Goal: Task Accomplishment & Management: Manage account settings

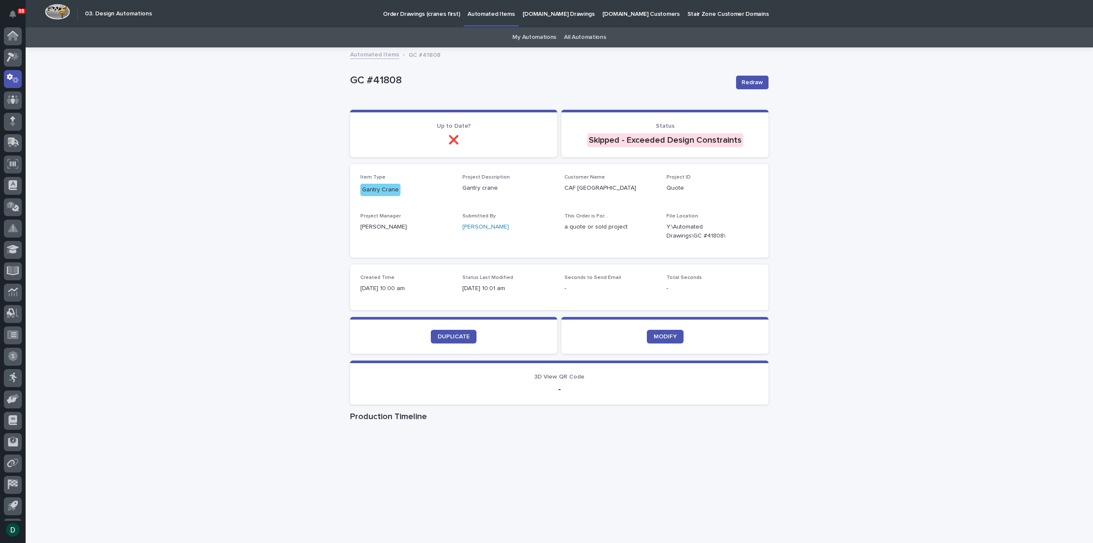
scroll to position [19, 0]
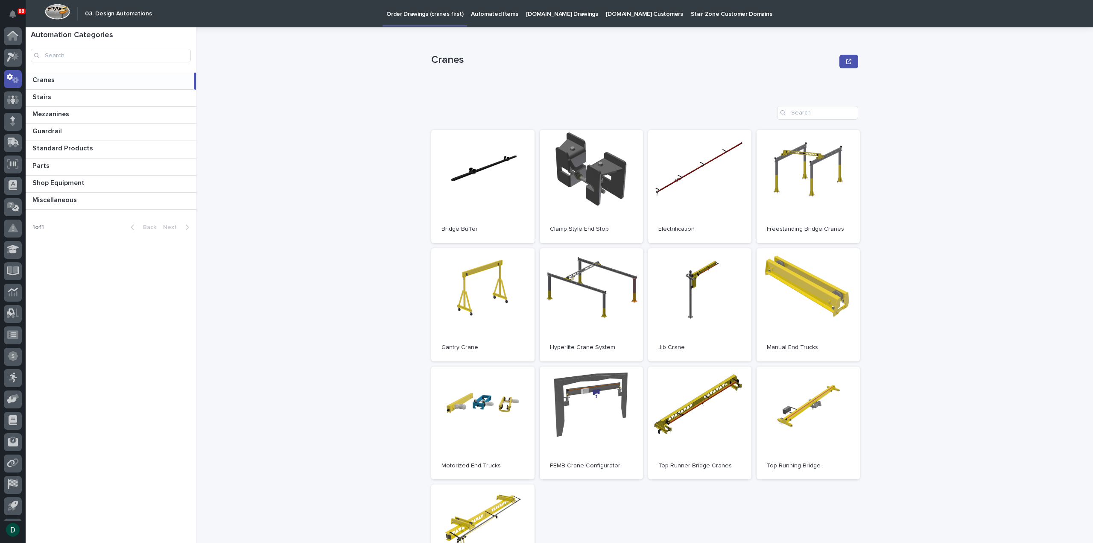
scroll to position [19, 0]
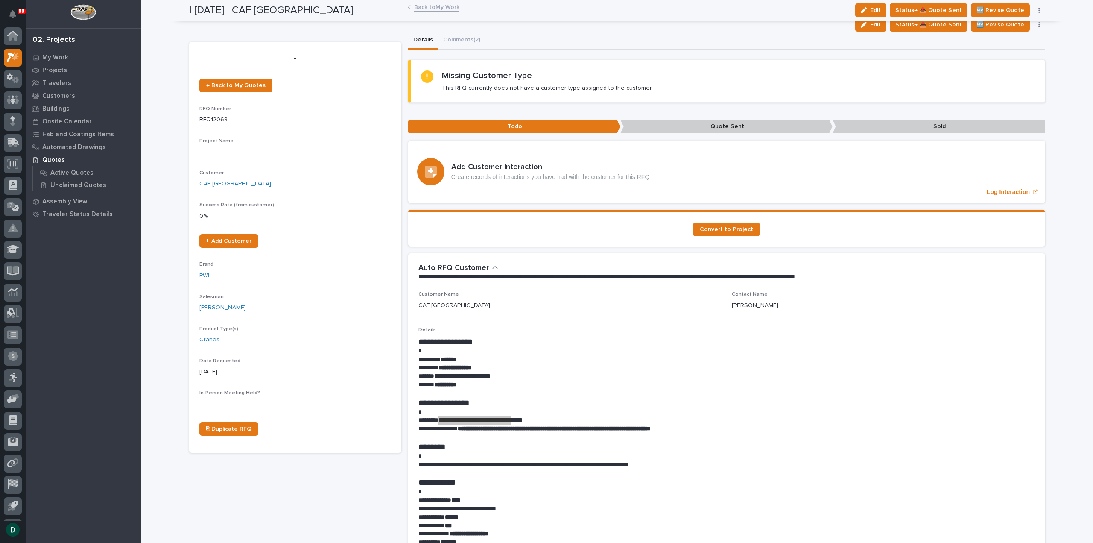
scroll to position [19, 0]
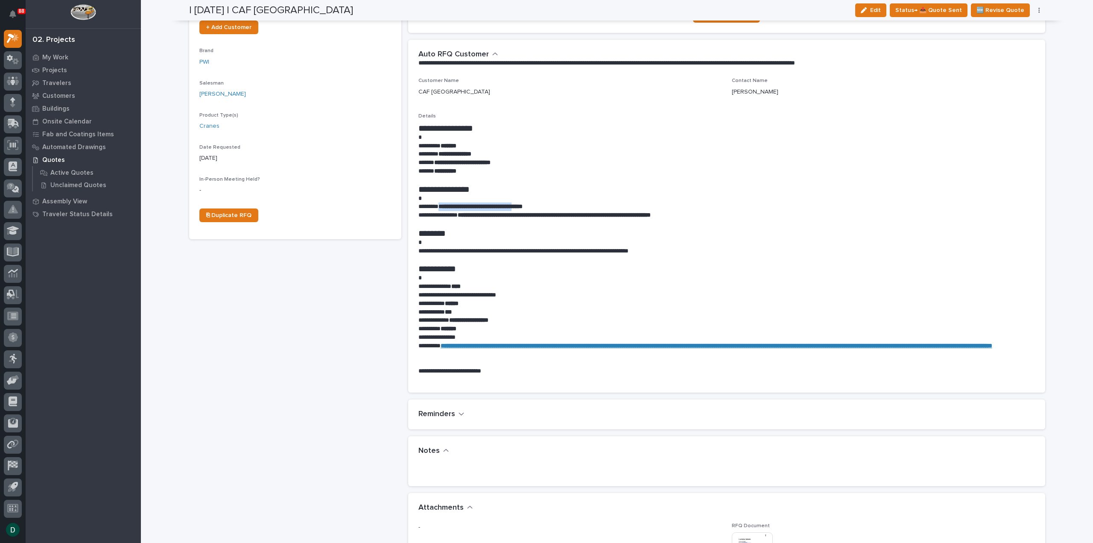
drag, startPoint x: 326, startPoint y: 367, endPoint x: 525, endPoint y: 359, distance: 199.2
click at [327, 367] on div "- ← Back to My Quotes RFQ Number RFQ12068 Project Name - Customer CAF USA Succe…" at bounding box center [295, 356] width 212 height 1057
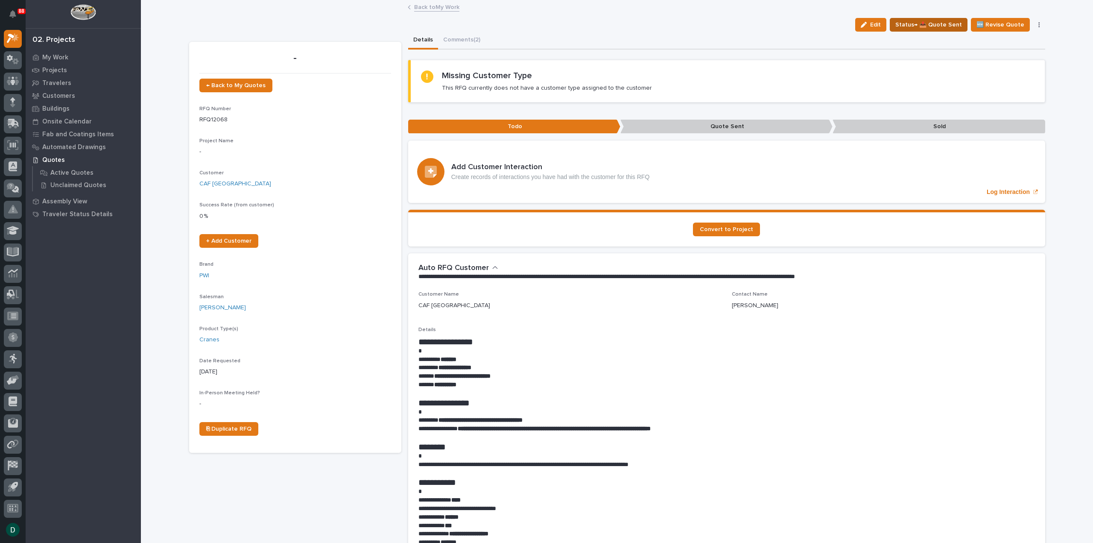
click at [933, 23] on span "Status→ 📤 Quote Sent" at bounding box center [929, 25] width 67 height 10
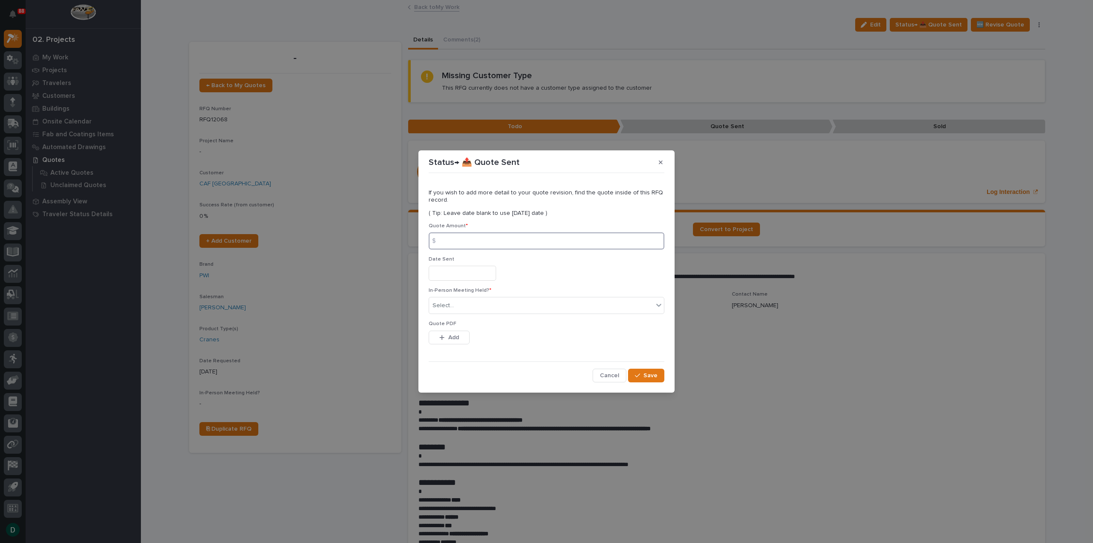
click at [494, 244] on input at bounding box center [547, 240] width 236 height 17
type input "56642"
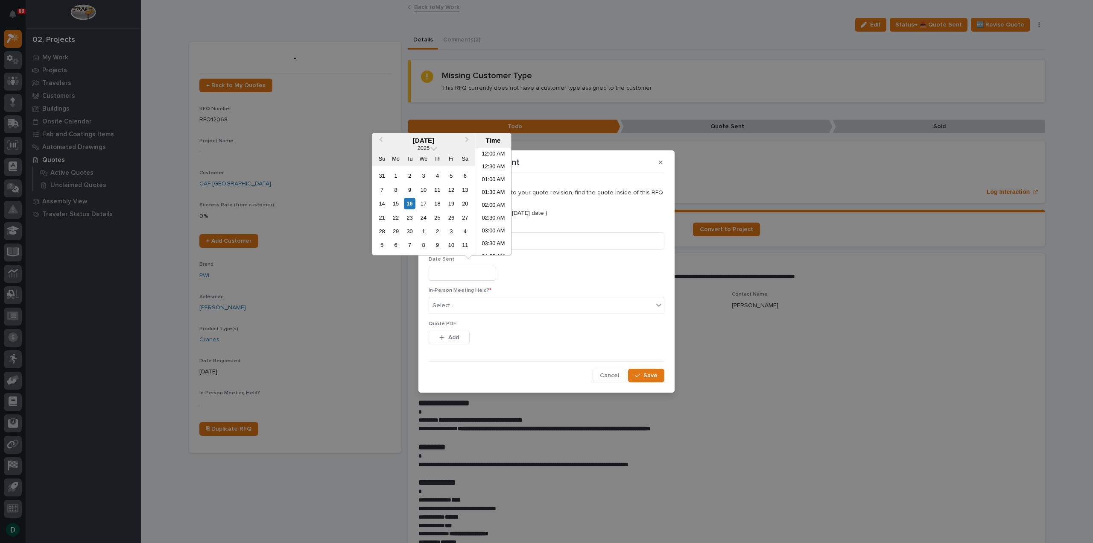
click at [471, 274] on input "text" at bounding box center [462, 273] width 67 height 15
click at [413, 203] on div "16" at bounding box center [410, 204] width 12 height 12
type input "**********"
click at [468, 308] on div "Select..." at bounding box center [541, 306] width 224 height 14
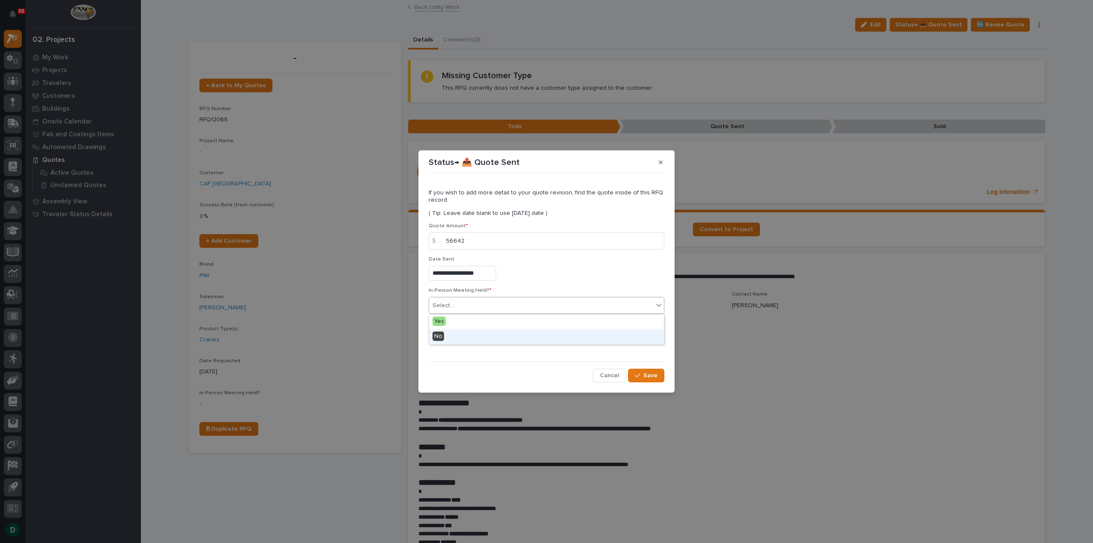
click at [460, 334] on div "No" at bounding box center [546, 336] width 235 height 15
click at [462, 337] on button "Add" at bounding box center [449, 338] width 41 height 14
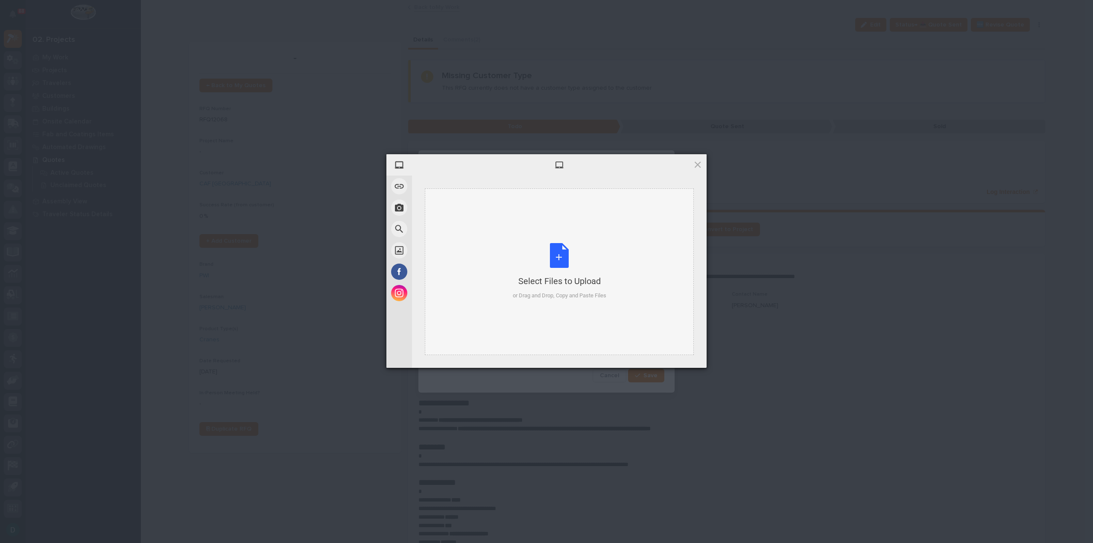
click at [564, 259] on div "Select Files to Upload or Drag and Drop, Copy and Paste Files" at bounding box center [560, 271] width 94 height 57
click at [676, 353] on span "Upload 1" at bounding box center [681, 356] width 17 height 6
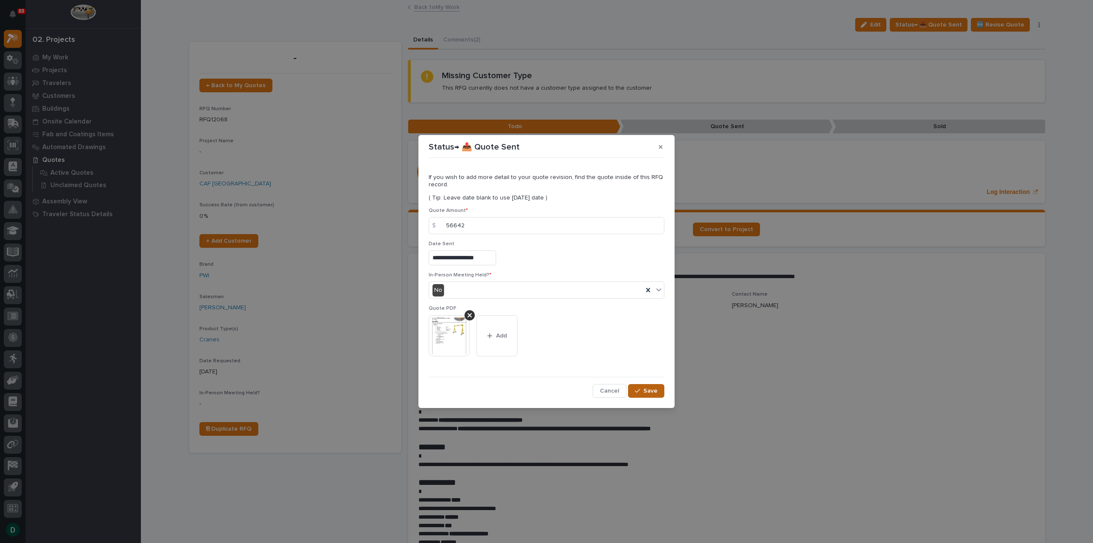
click at [653, 394] on span "Save" at bounding box center [651, 391] width 14 height 8
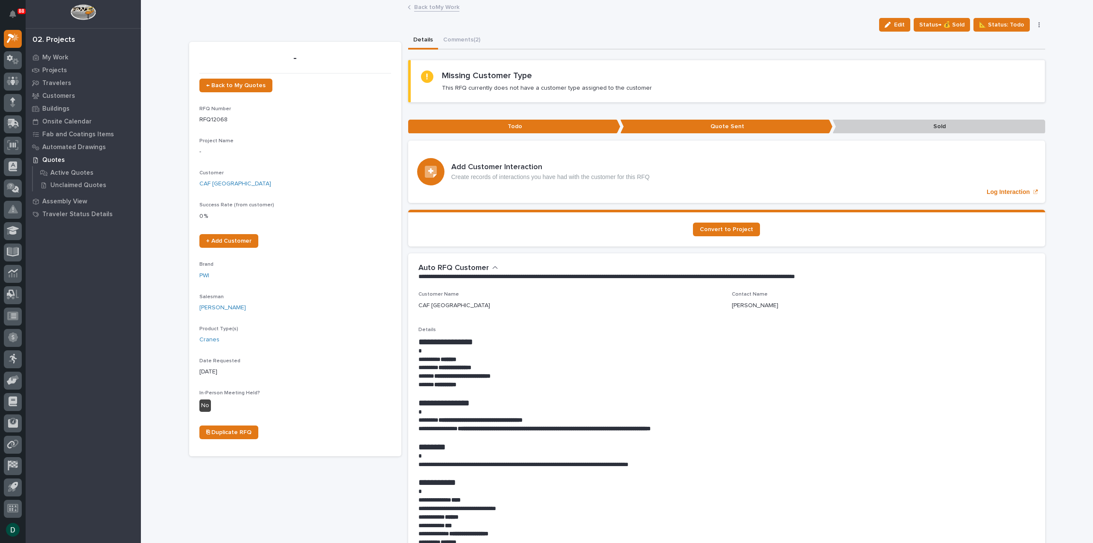
click at [438, 6] on link "Back to My Work" at bounding box center [436, 7] width 45 height 10
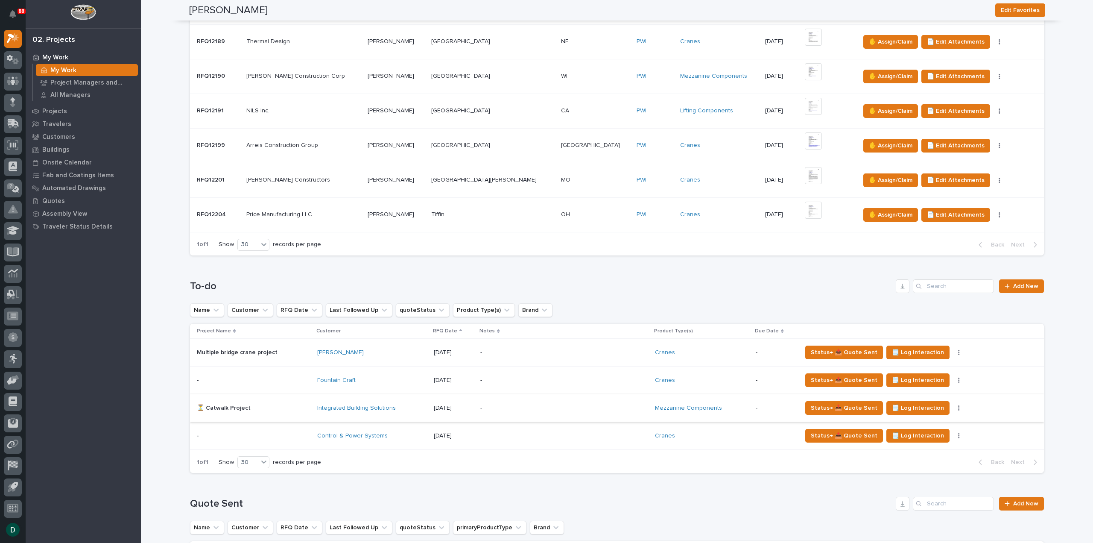
scroll to position [726, 0]
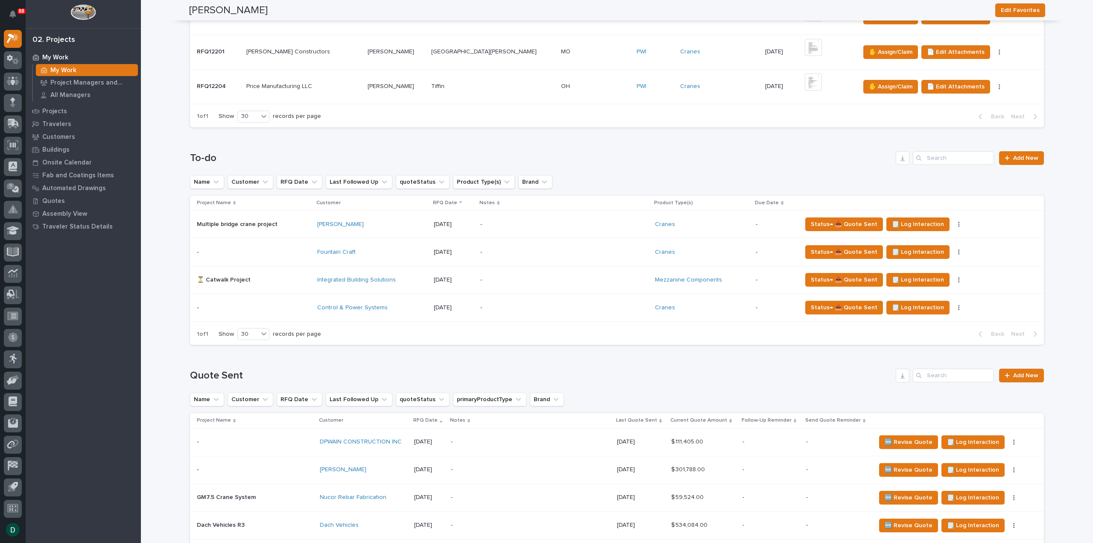
click at [304, 221] on p at bounding box center [254, 224] width 114 height 7
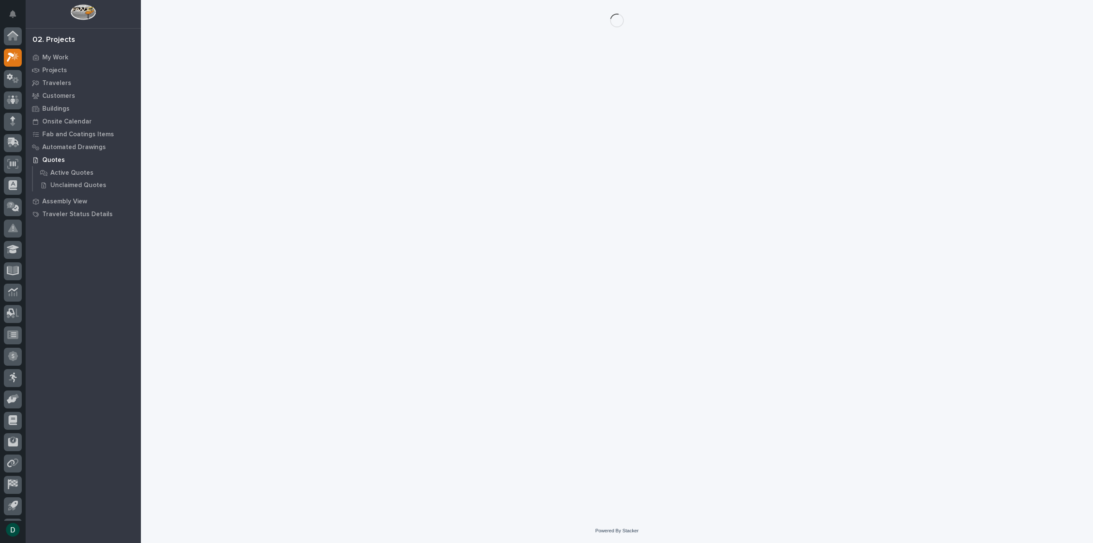
scroll to position [19, 0]
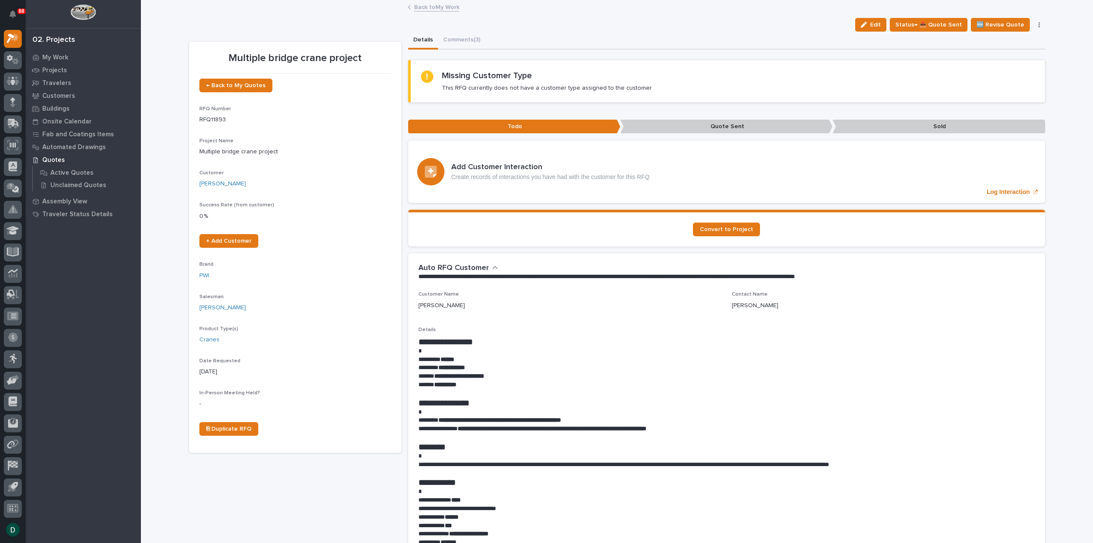
click at [441, 6] on link "Back to My Work" at bounding box center [436, 7] width 45 height 10
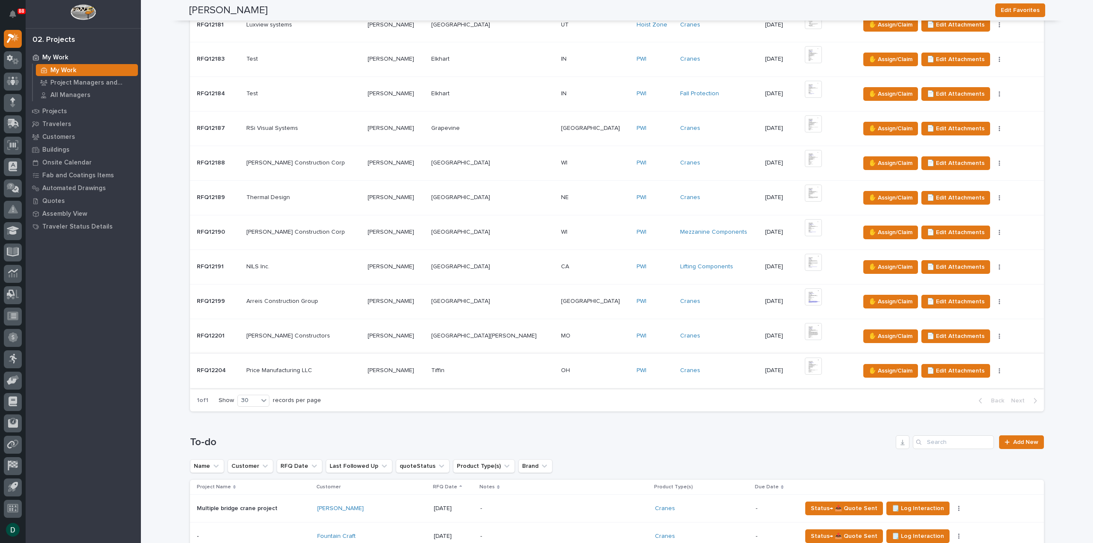
scroll to position [726, 0]
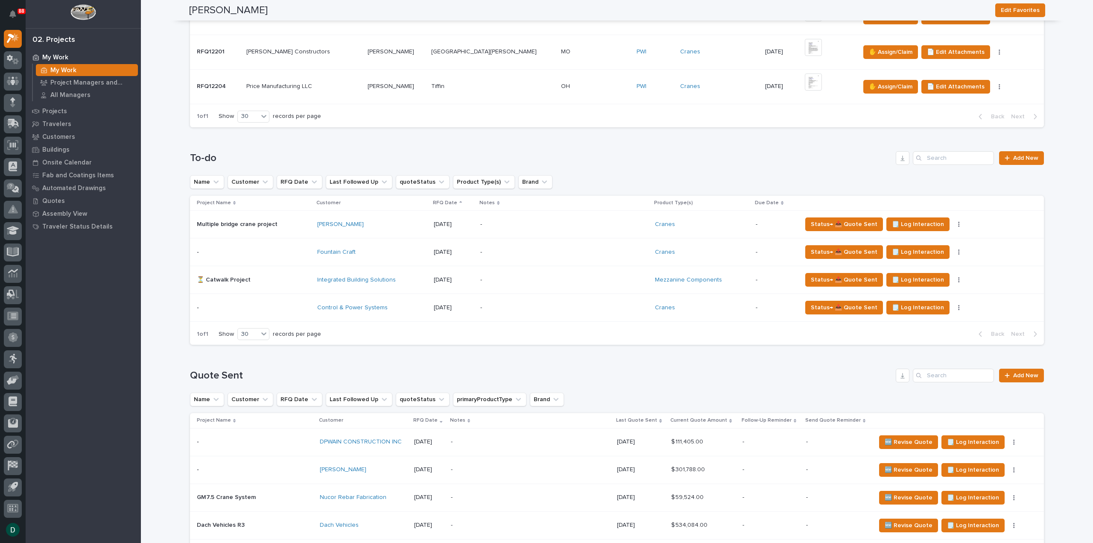
click at [299, 304] on p at bounding box center [254, 307] width 114 height 7
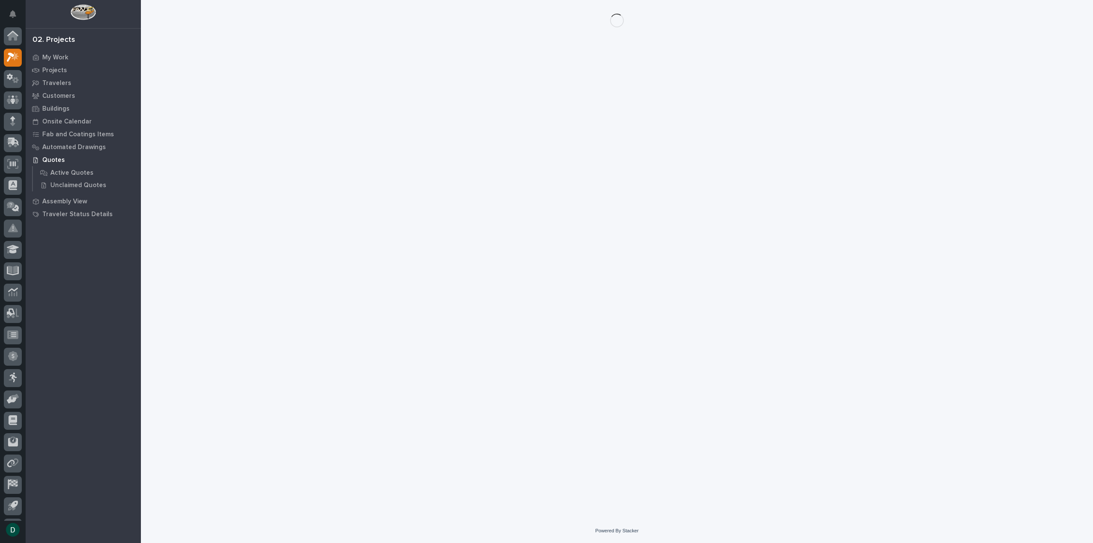
scroll to position [19, 0]
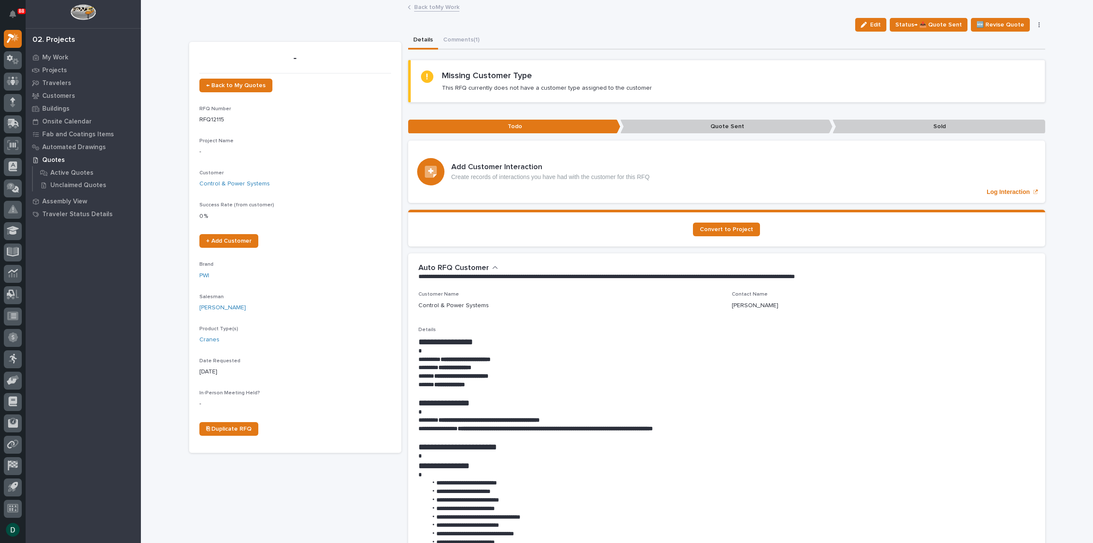
click at [581, 389] on p at bounding box center [727, 393] width 617 height 9
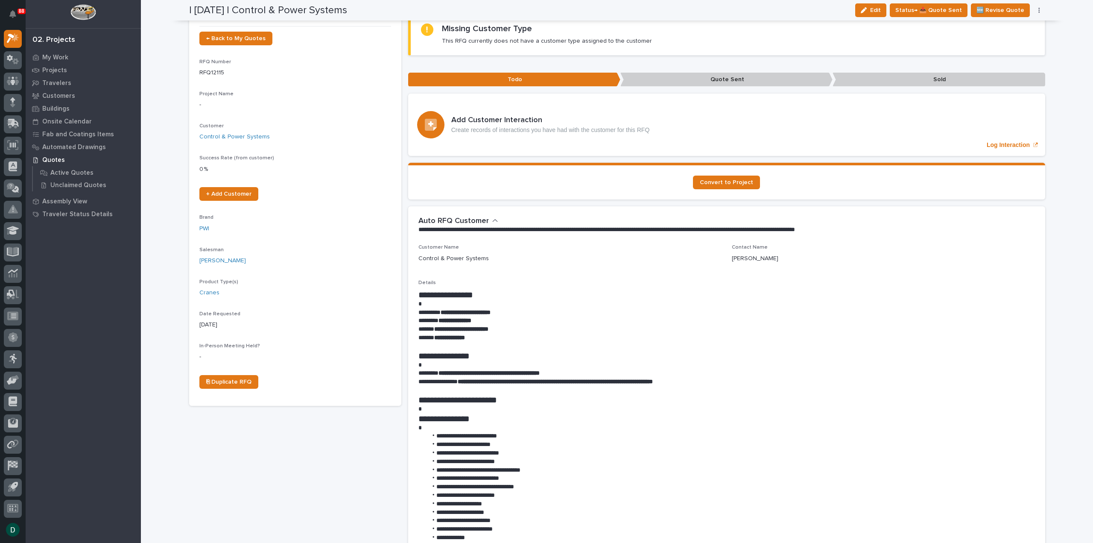
scroll to position [0, 0]
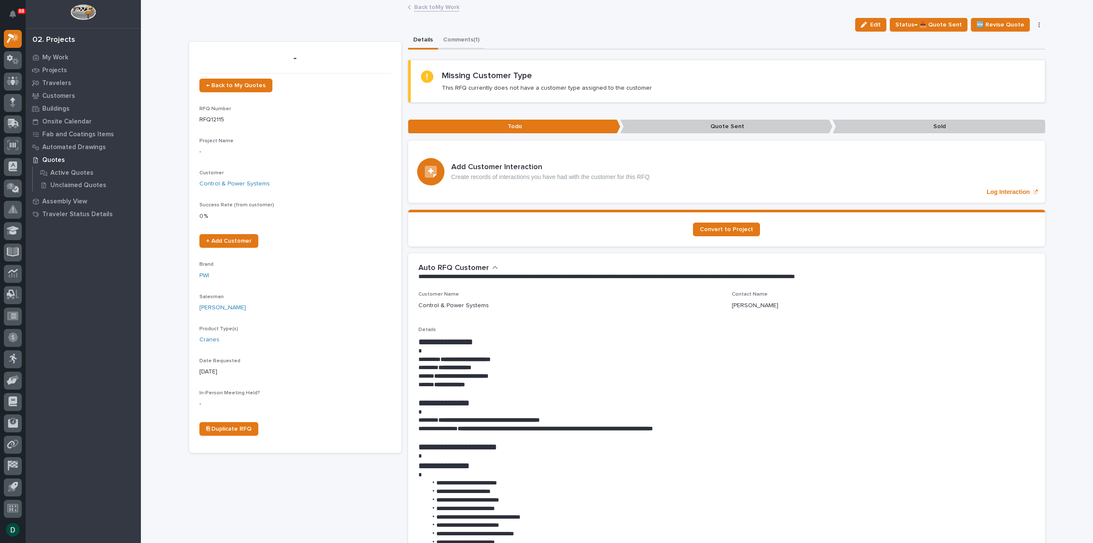
click at [465, 36] on button "Comments (1)" at bounding box center [461, 41] width 47 height 18
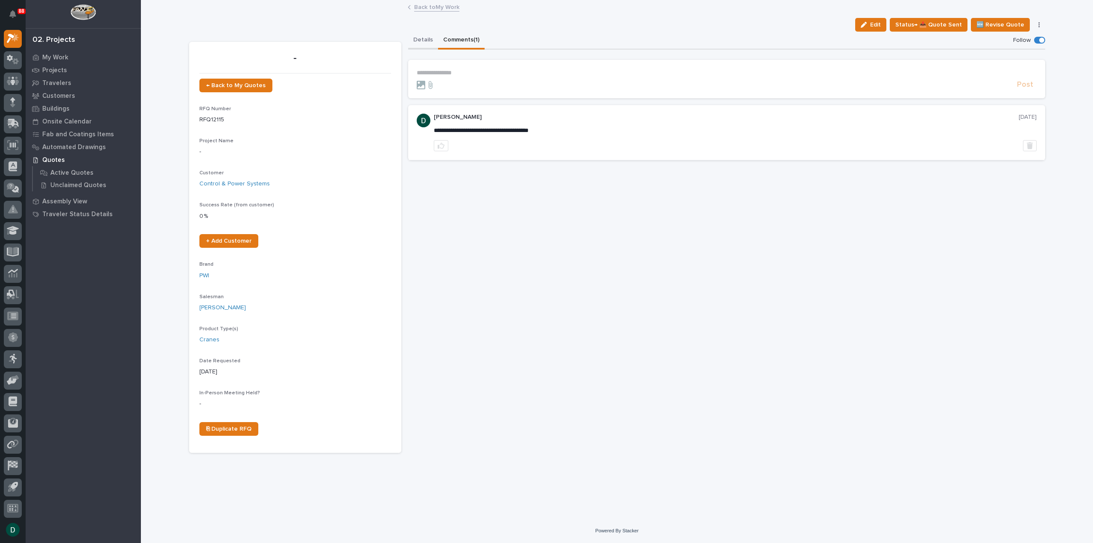
click at [425, 36] on button "Details" at bounding box center [423, 41] width 30 height 18
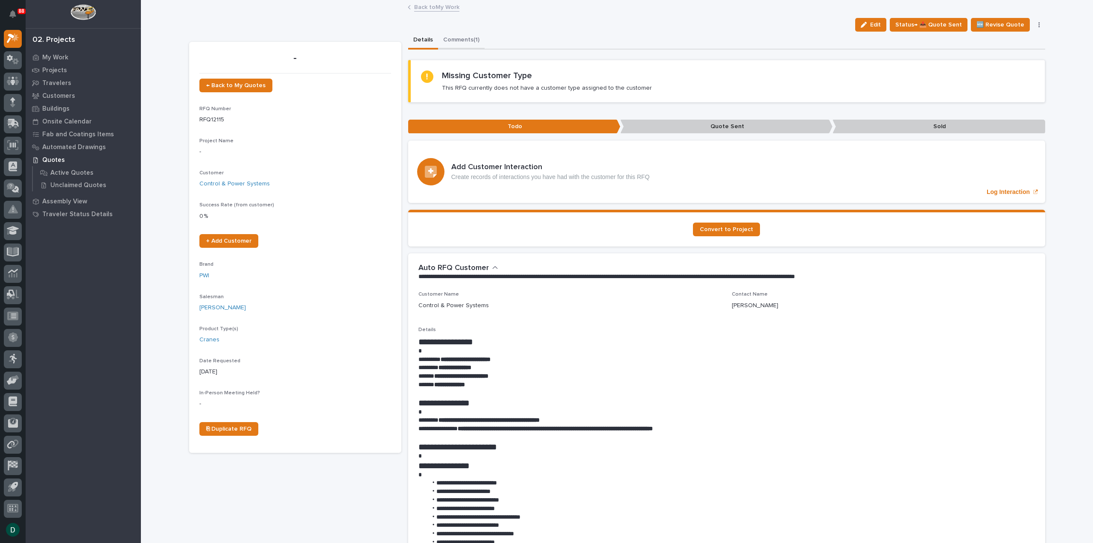
click at [476, 40] on button "Comments (1)" at bounding box center [461, 41] width 47 height 18
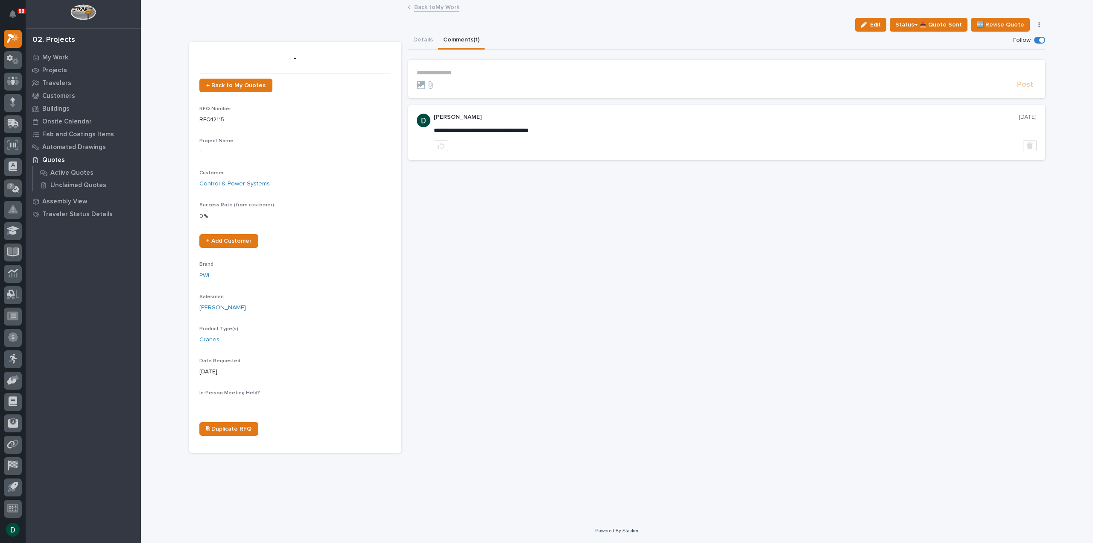
click at [462, 66] on section "**********" at bounding box center [726, 79] width 637 height 38
click at [463, 73] on p "**********" at bounding box center [727, 72] width 620 height 7
click at [1027, 84] on span "Post" at bounding box center [1025, 87] width 16 height 10
click at [434, 6] on link "Back to My Work" at bounding box center [436, 7] width 45 height 10
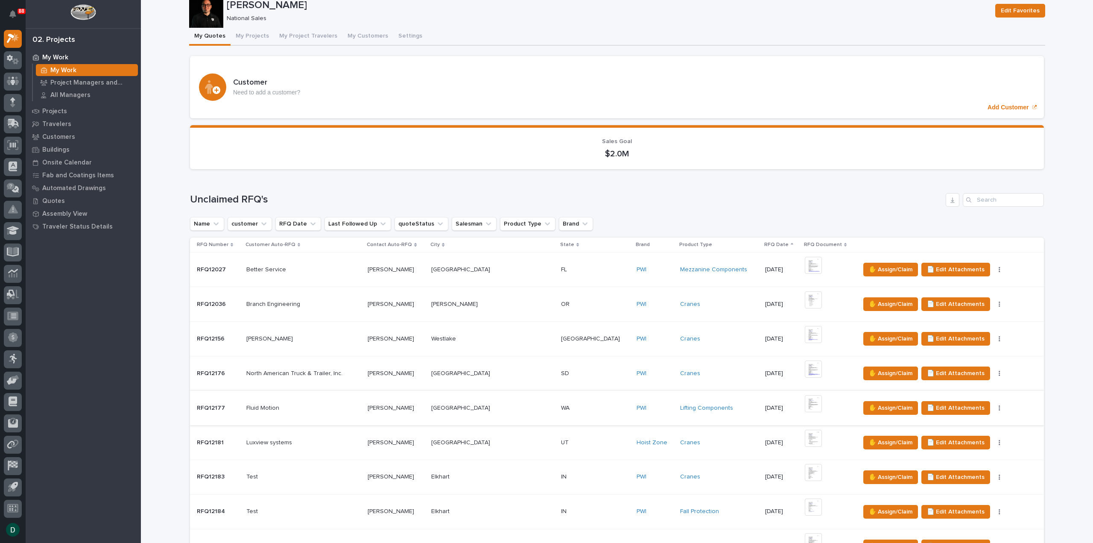
scroll to position [128, 0]
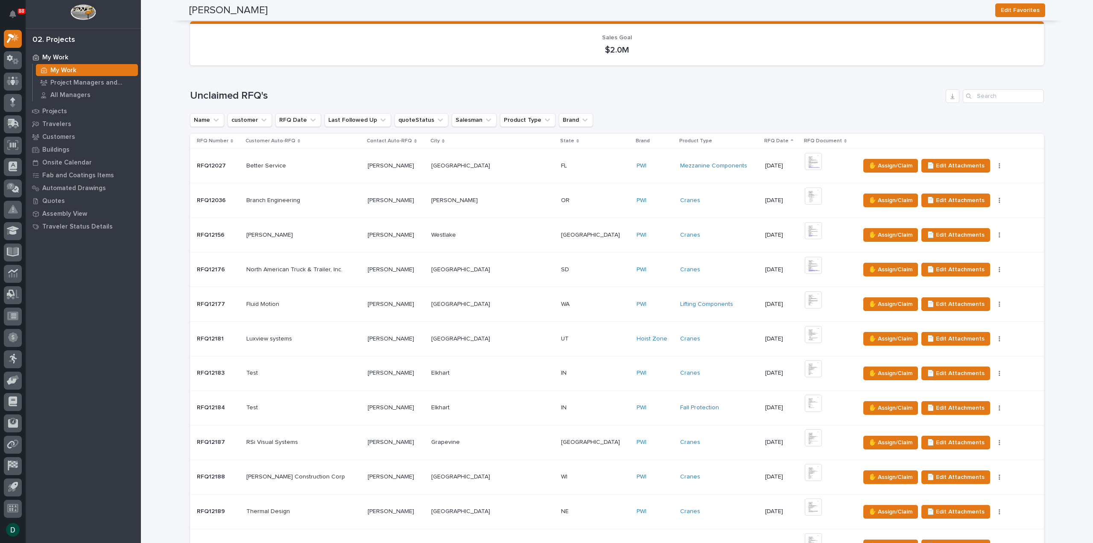
click at [360, 203] on p at bounding box center [303, 200] width 115 height 7
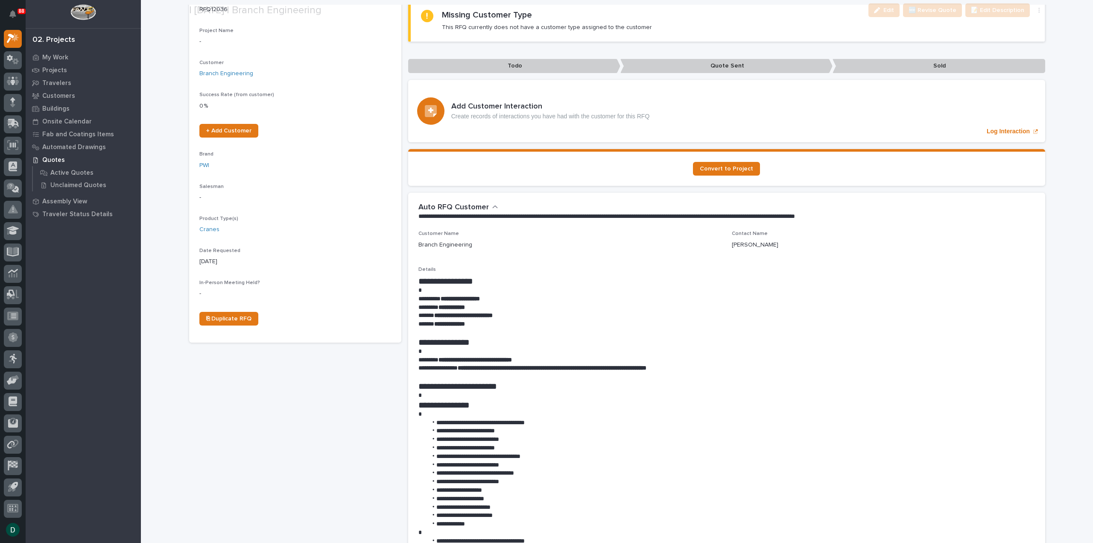
scroll to position [171, 0]
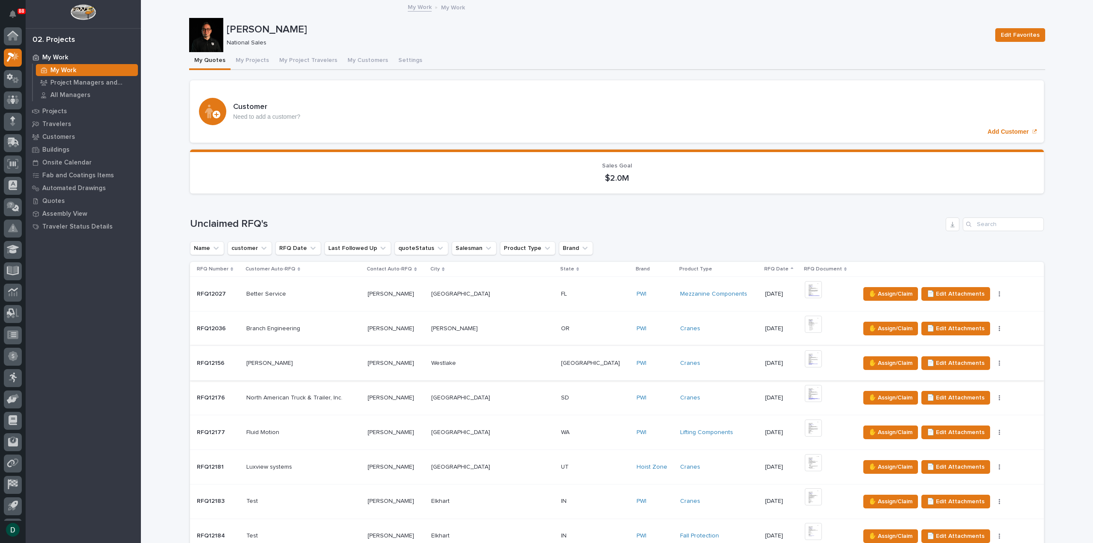
scroll to position [19, 0]
drag, startPoint x: 319, startPoint y: 376, endPoint x: 322, endPoint y: 363, distance: 13.0
click at [322, 363] on p at bounding box center [303, 363] width 115 height 7
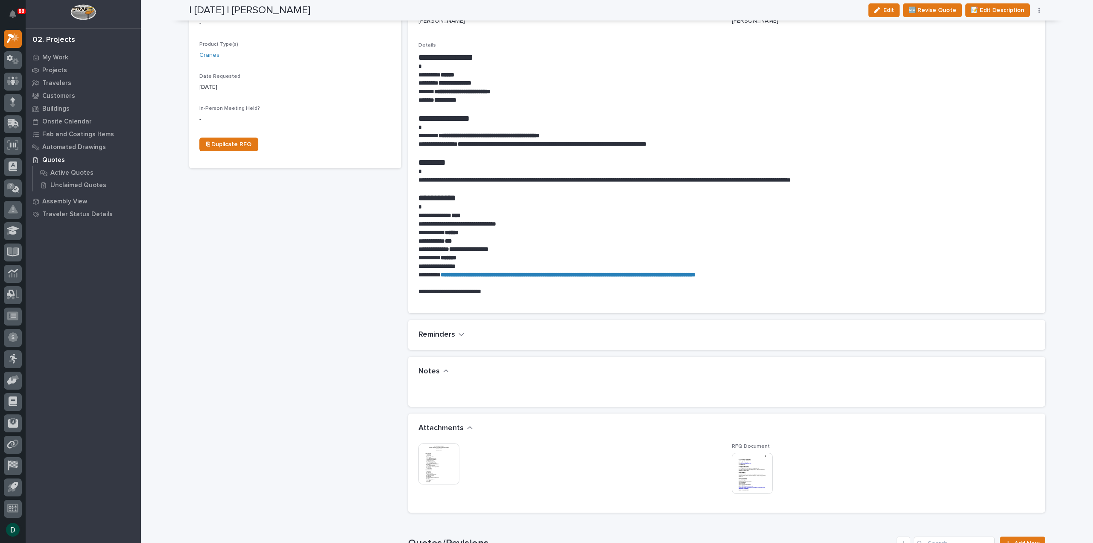
scroll to position [342, 0]
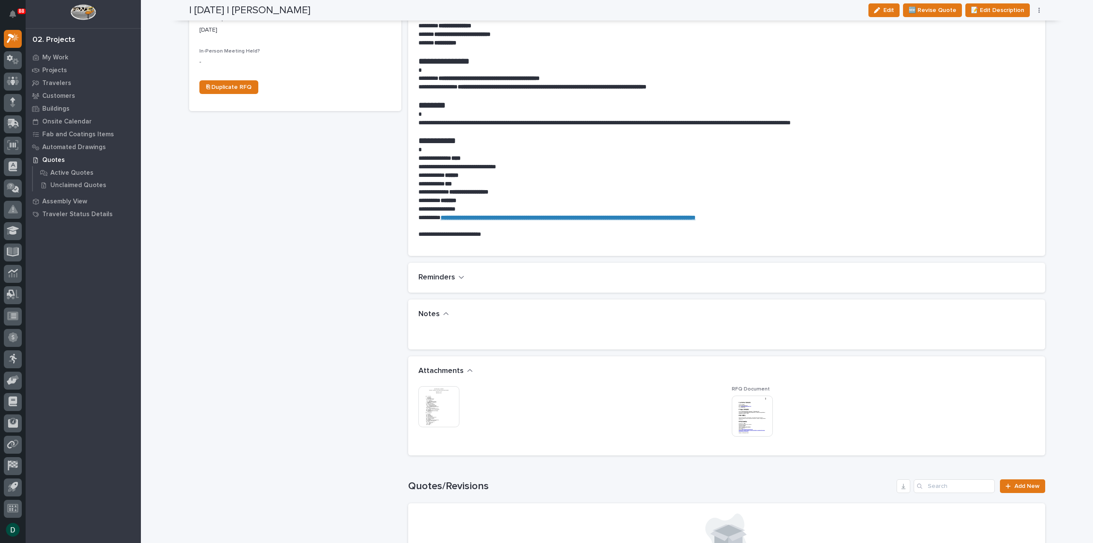
click at [451, 406] on img at bounding box center [439, 406] width 41 height 41
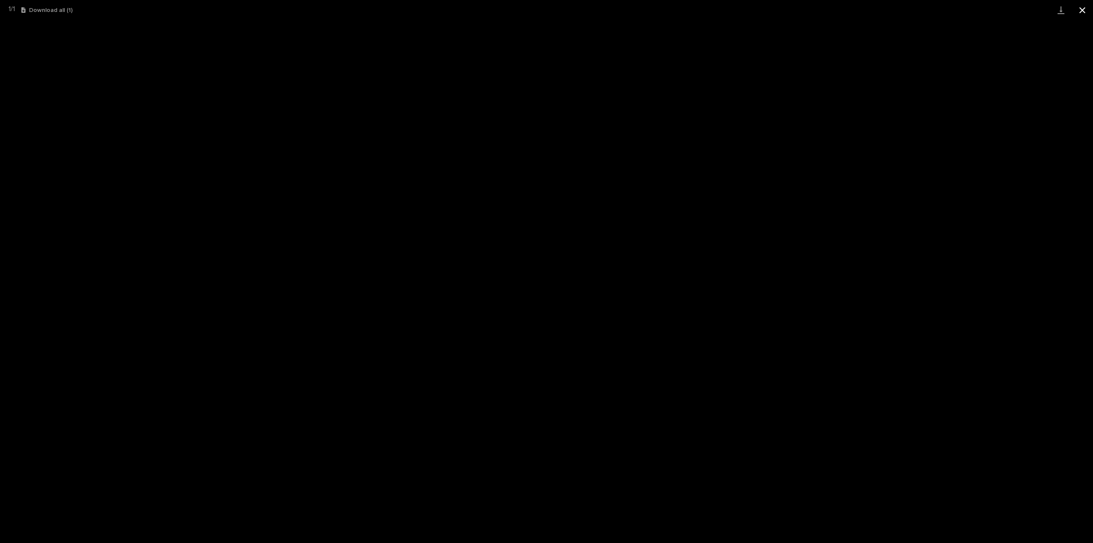
click at [1078, 11] on button "Close gallery" at bounding box center [1082, 10] width 21 height 20
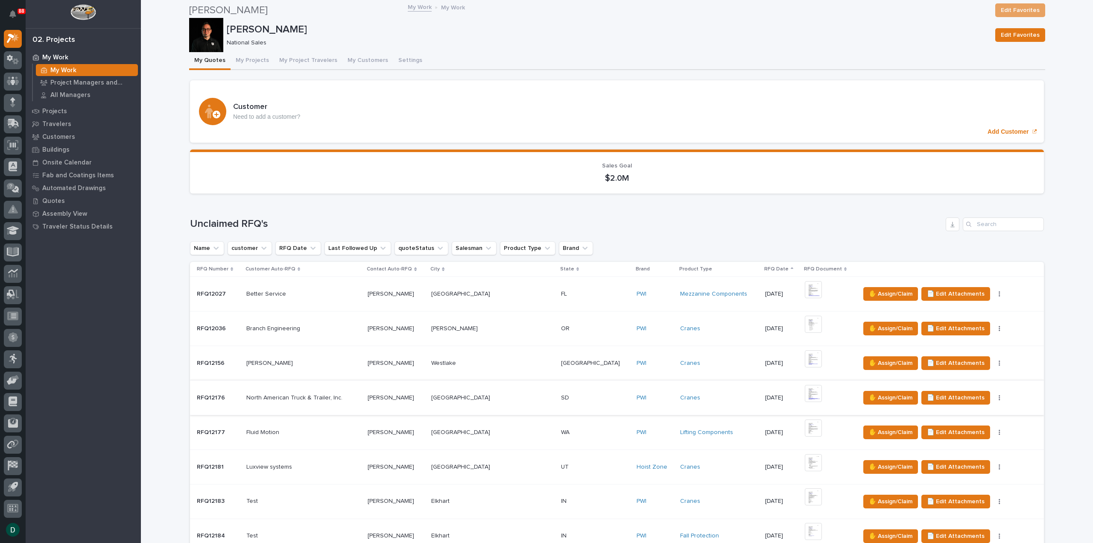
scroll to position [85, 0]
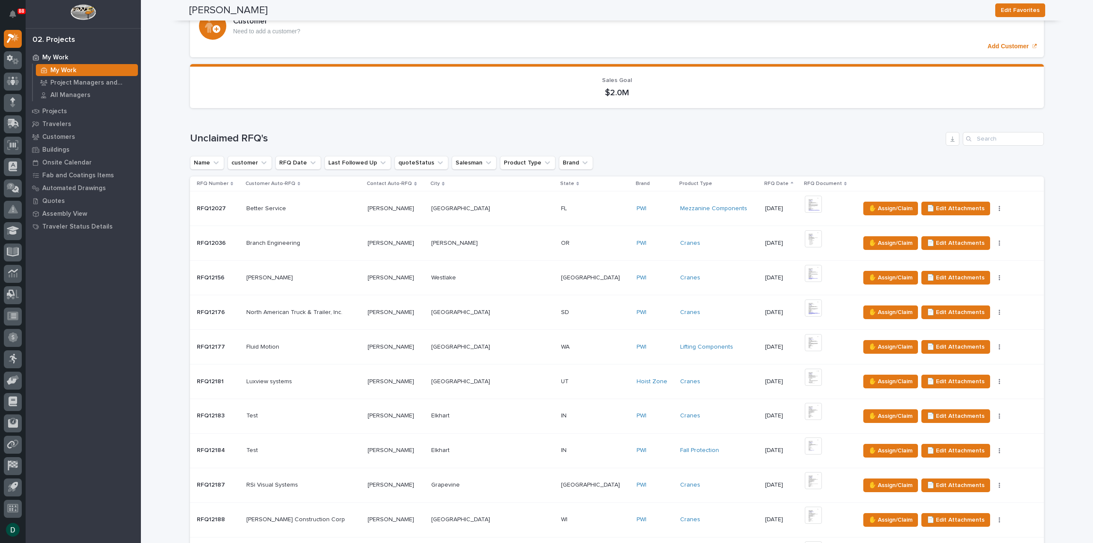
click at [352, 314] on p at bounding box center [303, 312] width 115 height 7
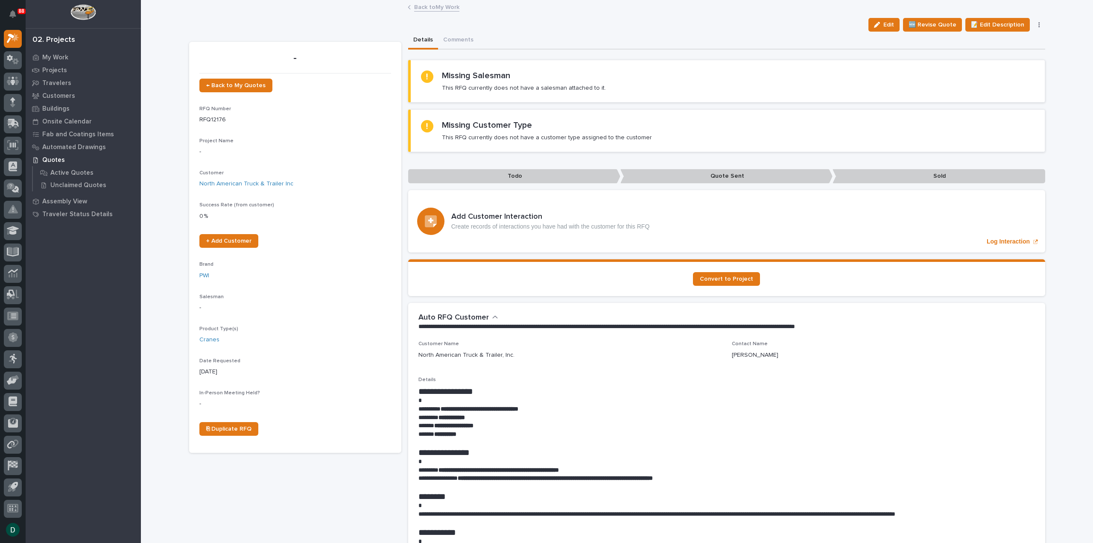
click at [424, 8] on link "Back to My Work" at bounding box center [436, 7] width 45 height 10
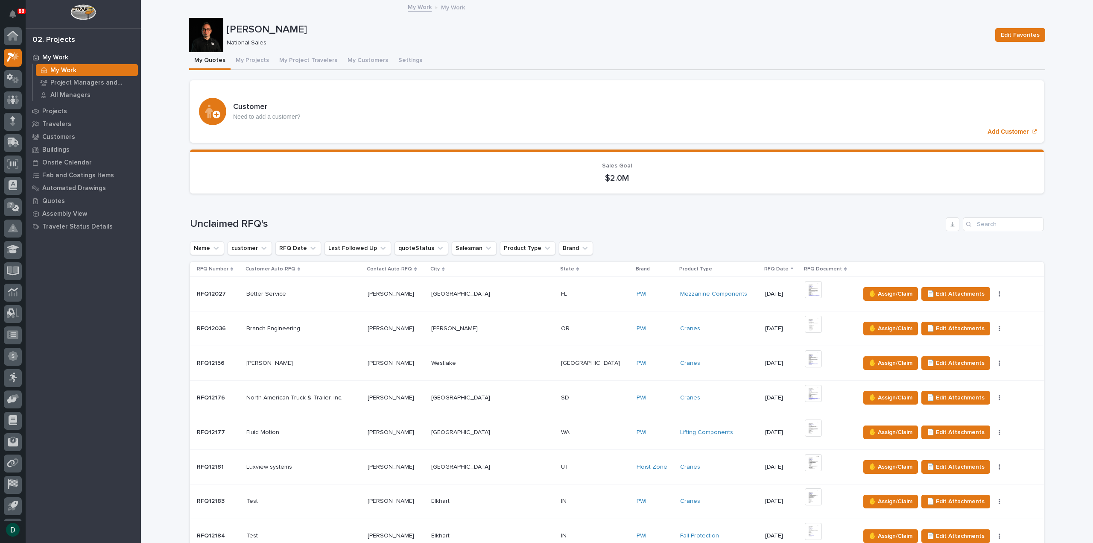
scroll to position [19, 0]
click at [341, 432] on p at bounding box center [303, 432] width 115 height 7
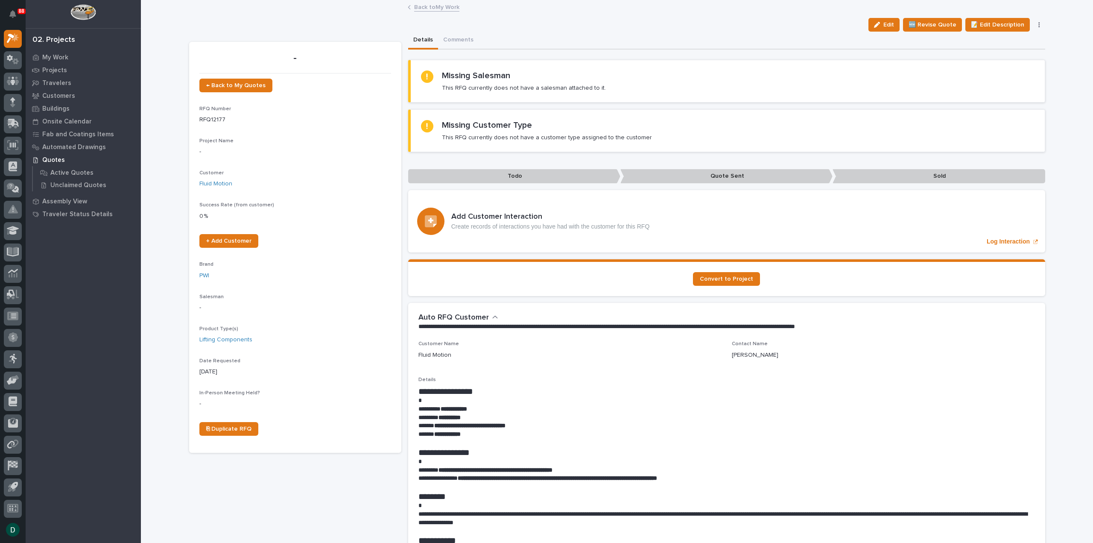
click at [436, 6] on link "Back to My Work" at bounding box center [436, 7] width 45 height 10
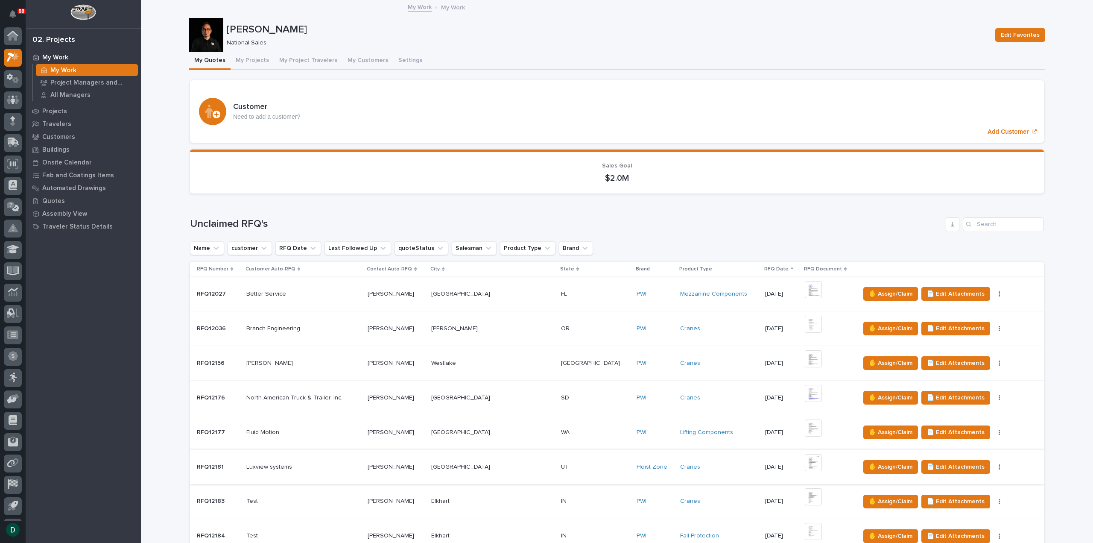
scroll to position [19, 0]
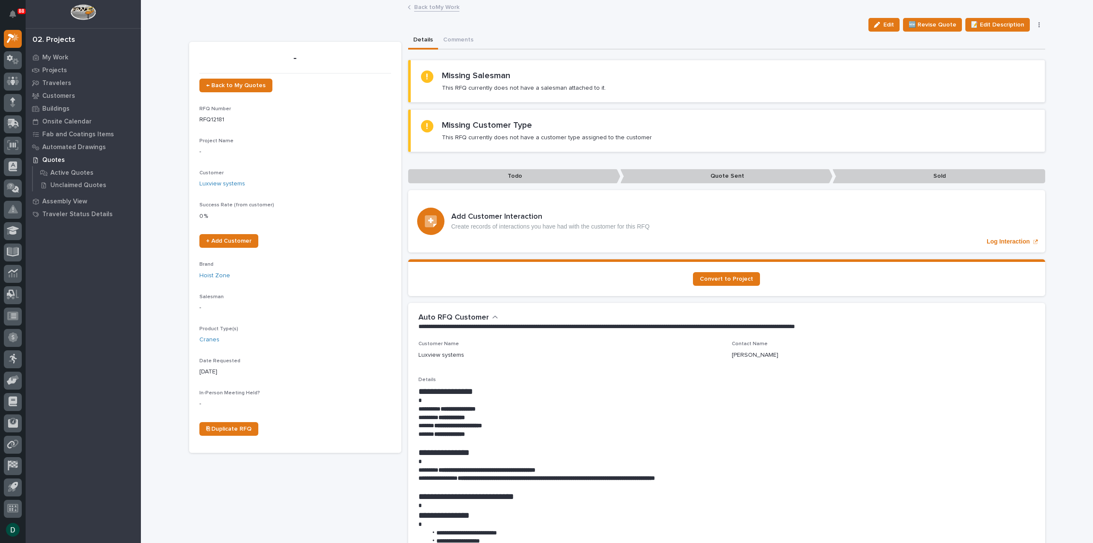
click at [1034, 23] on button "button" at bounding box center [1039, 25] width 12 height 6
click at [1015, 68] on button "✋ Assign/Claim" at bounding box center [1004, 69] width 76 height 14
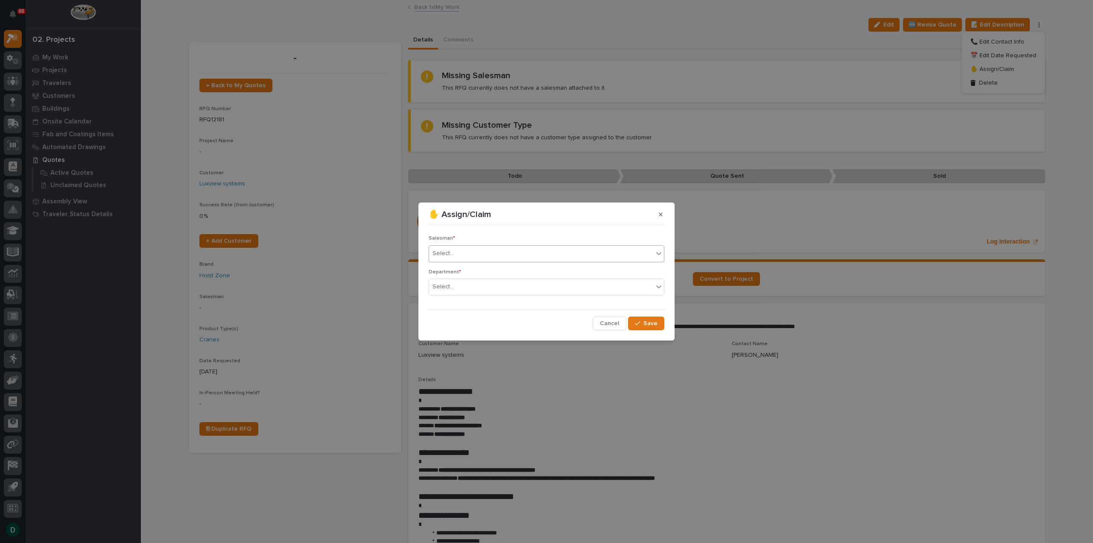
click at [489, 255] on div "Select..." at bounding box center [541, 253] width 224 height 14
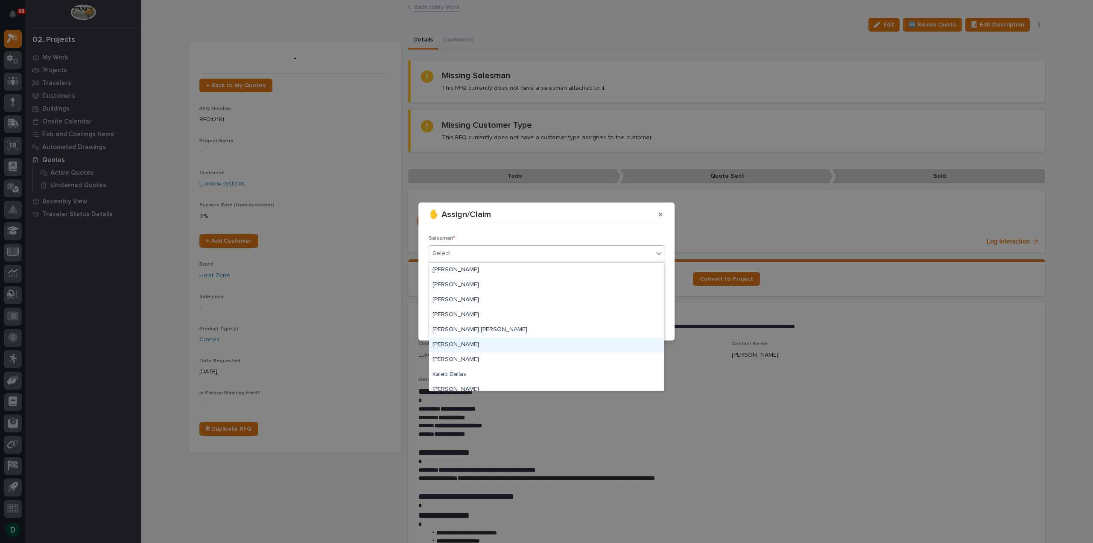
click at [471, 347] on div "[PERSON_NAME]" at bounding box center [546, 344] width 235 height 15
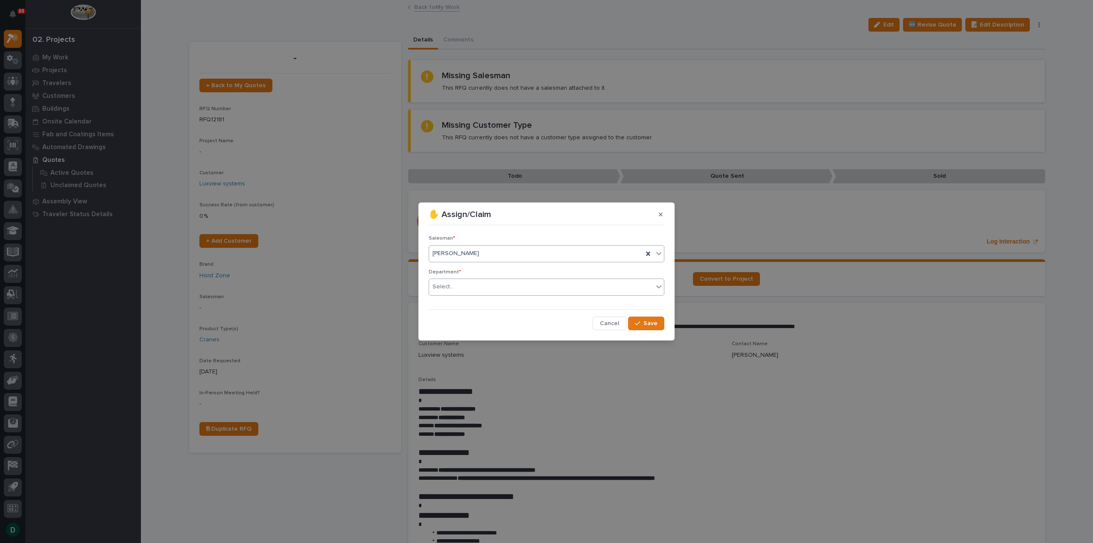
click at [498, 288] on div "Select..." at bounding box center [541, 287] width 224 height 14
click at [489, 303] on div "National Sales" at bounding box center [546, 303] width 235 height 15
click at [646, 322] on span "Save" at bounding box center [651, 323] width 14 height 8
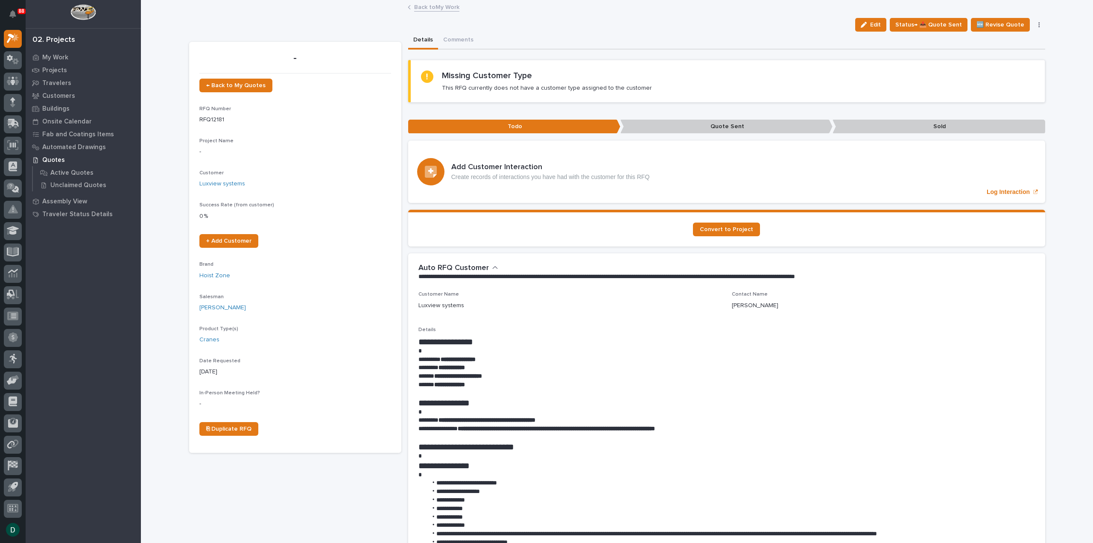
click at [442, 9] on link "Back to My Work" at bounding box center [436, 7] width 45 height 10
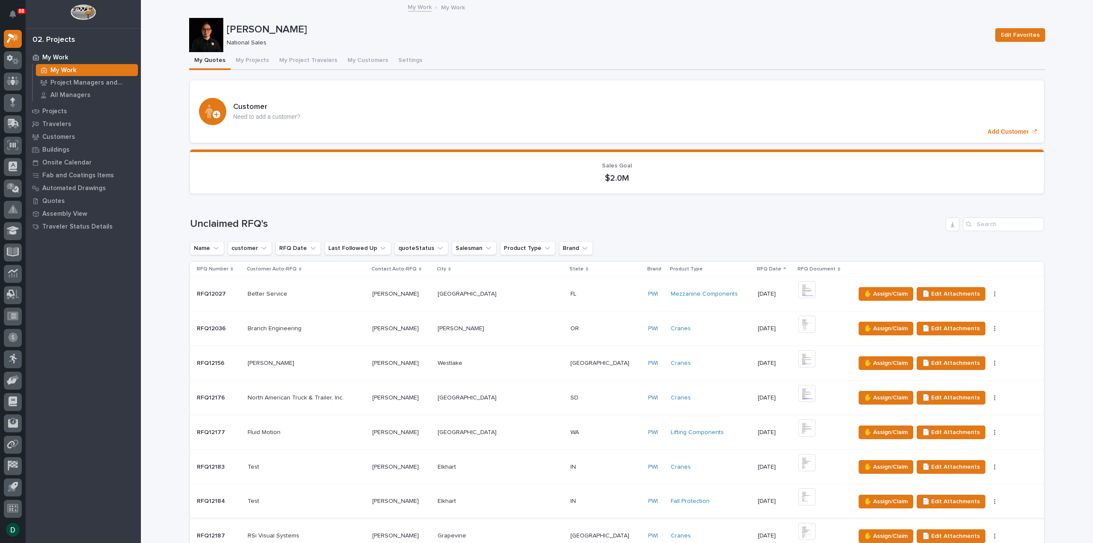
scroll to position [128, 0]
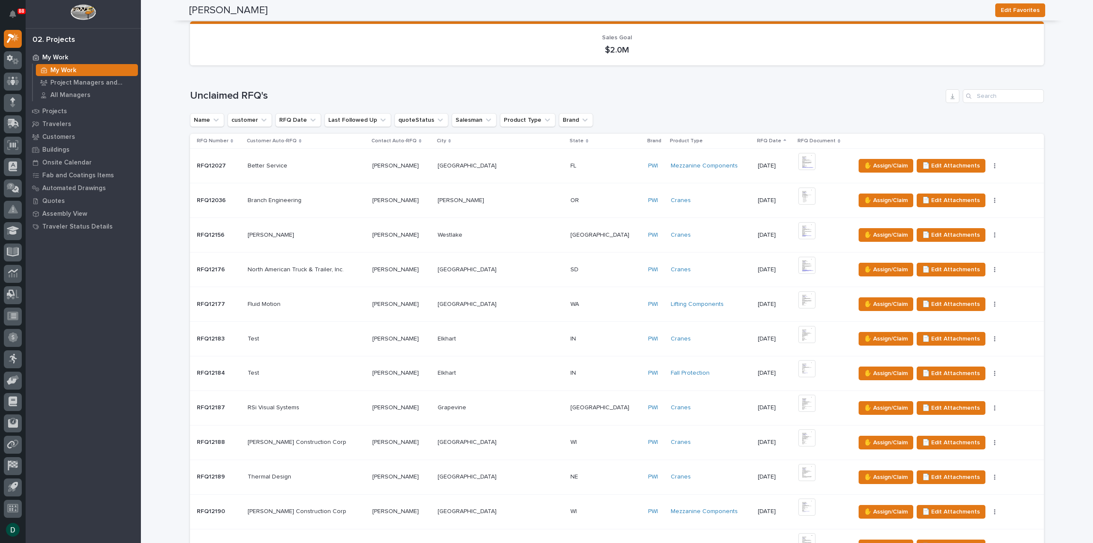
click at [341, 408] on p at bounding box center [307, 407] width 118 height 7
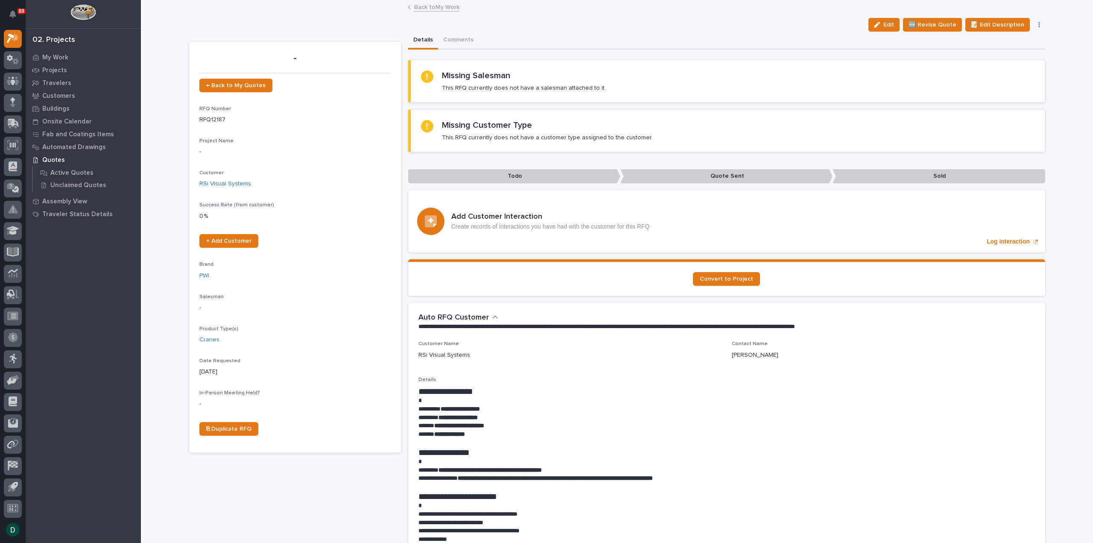
click at [1034, 23] on button "button" at bounding box center [1039, 25] width 12 height 6
click at [1010, 69] on span "✋ Assign/Claim" at bounding box center [993, 69] width 44 height 10
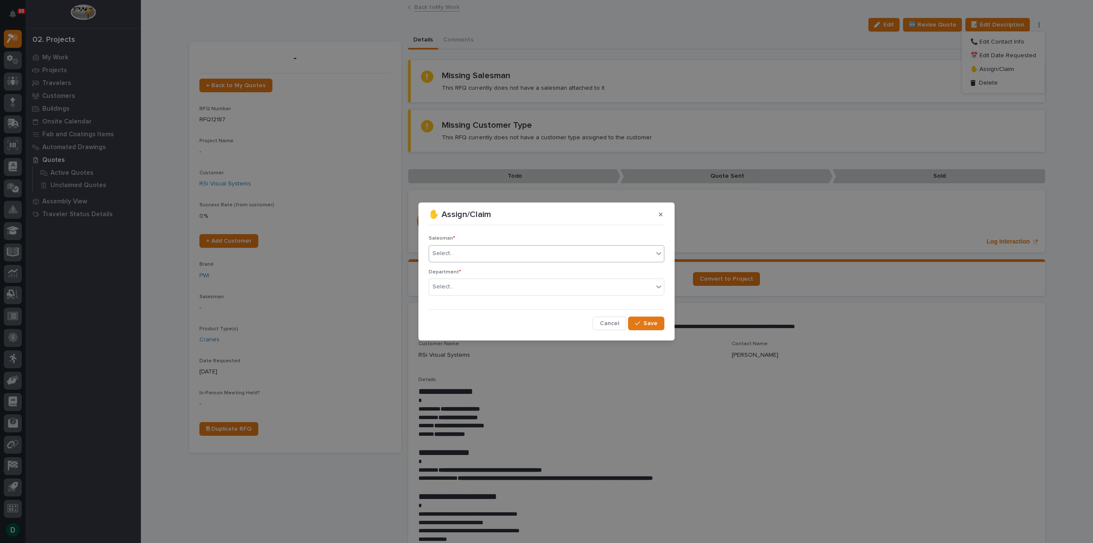
click at [490, 258] on div "Select..." at bounding box center [541, 253] width 224 height 14
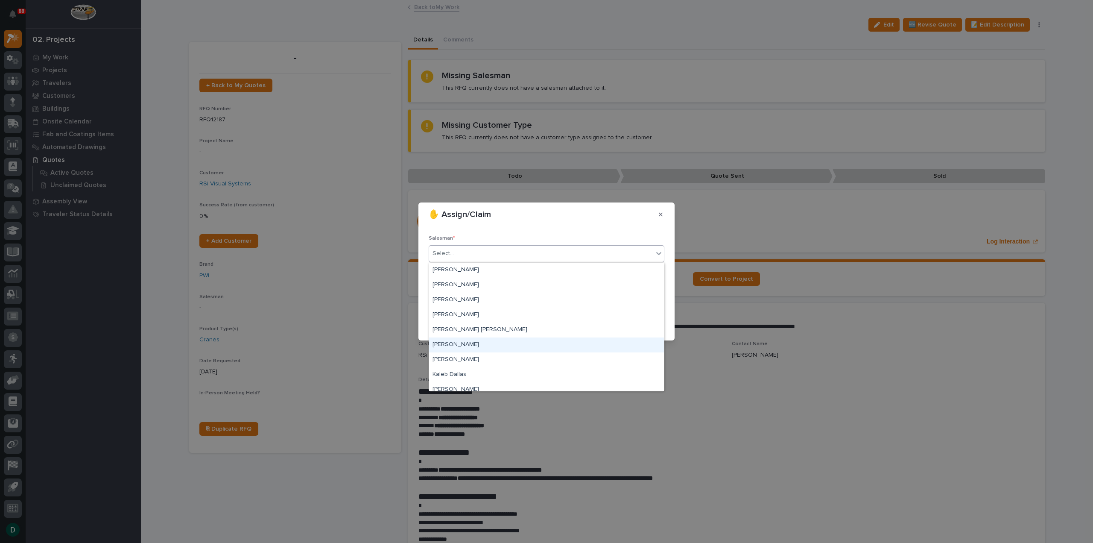
click at [465, 344] on div "[PERSON_NAME]" at bounding box center [546, 344] width 235 height 15
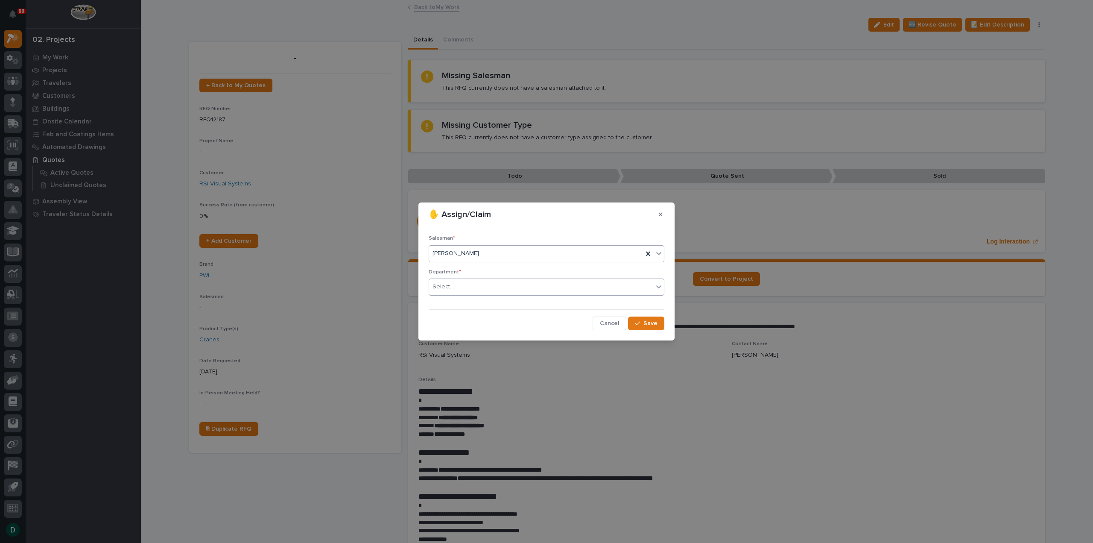
click at [463, 290] on div "Select..." at bounding box center [541, 287] width 224 height 14
click at [465, 302] on span "National Sales" at bounding box center [454, 302] width 43 height 9
click at [652, 325] on span "Save" at bounding box center [651, 323] width 14 height 8
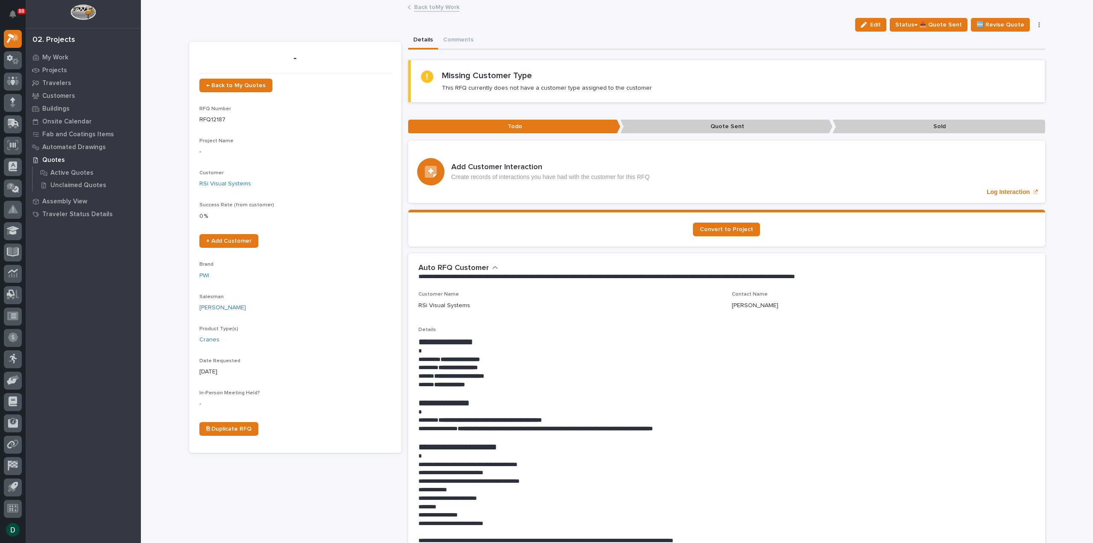
click at [453, 7] on link "Back to My Work" at bounding box center [436, 7] width 45 height 10
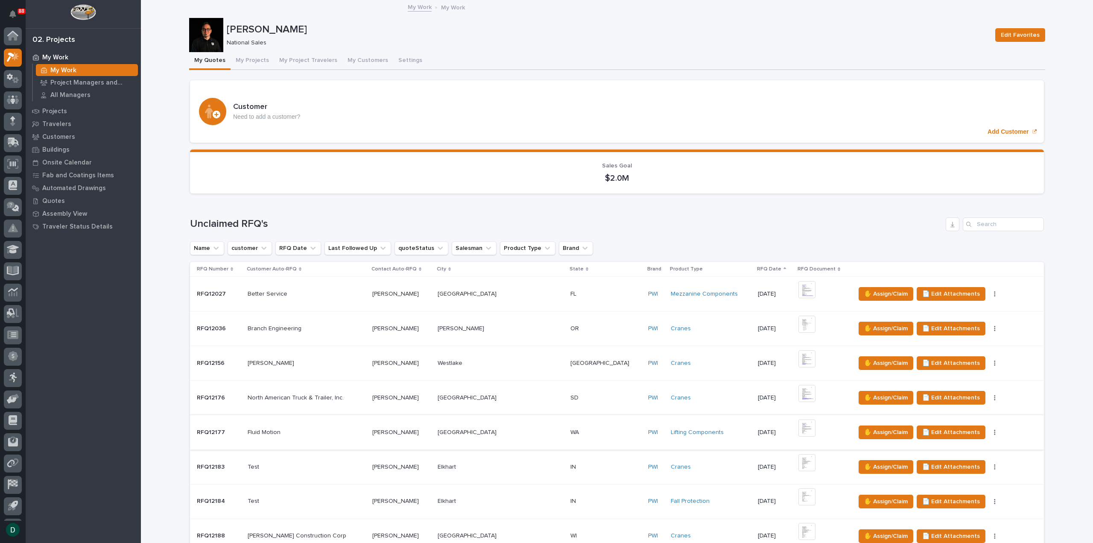
scroll to position [19, 0]
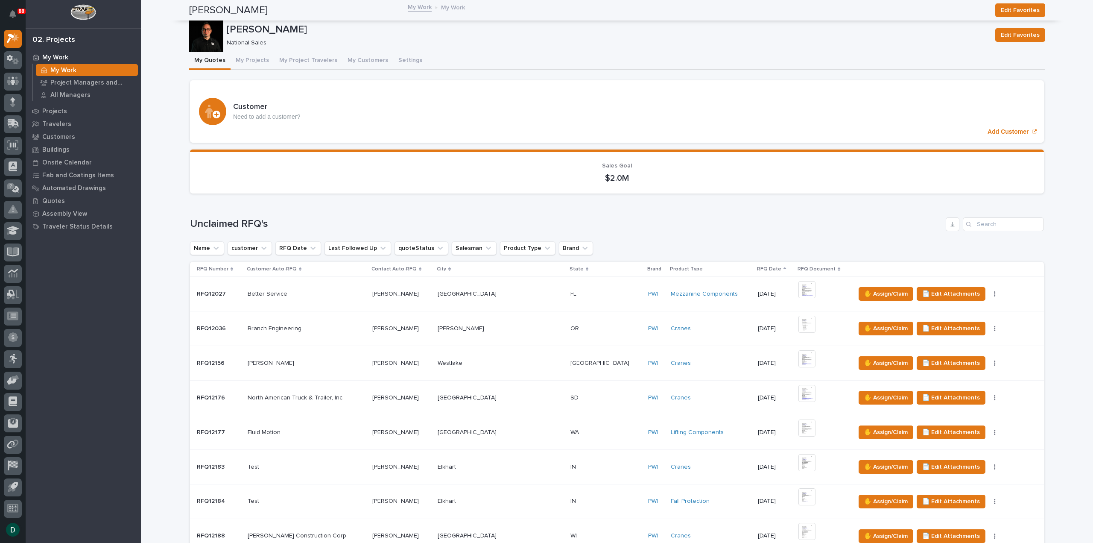
click at [356, 529] on div "[PERSON_NAME] Construction Corp [PERSON_NAME] Construction Corp" at bounding box center [307, 536] width 118 height 14
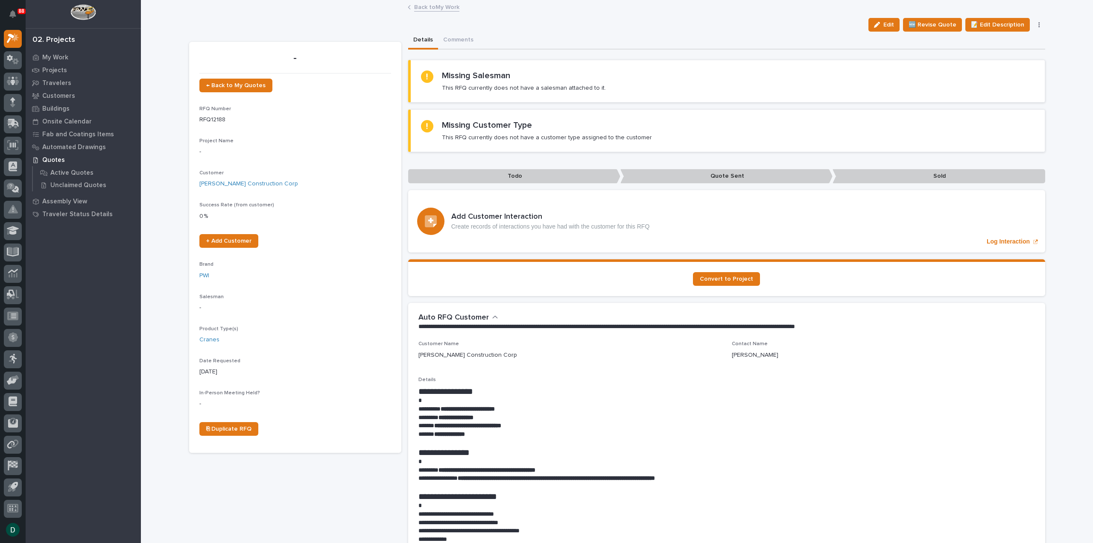
click at [451, 9] on link "Back to My Work" at bounding box center [436, 7] width 45 height 10
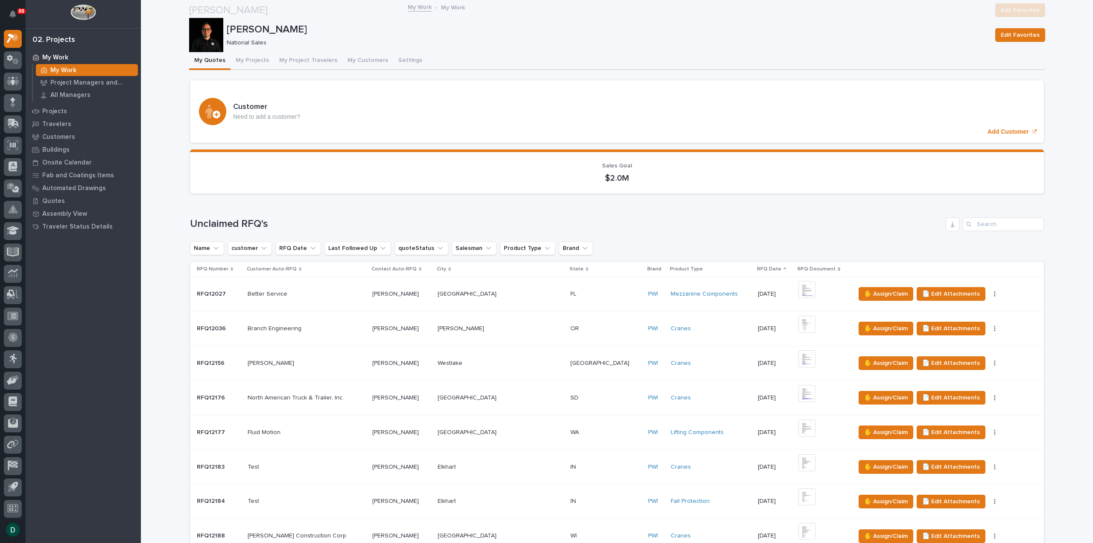
scroll to position [171, 0]
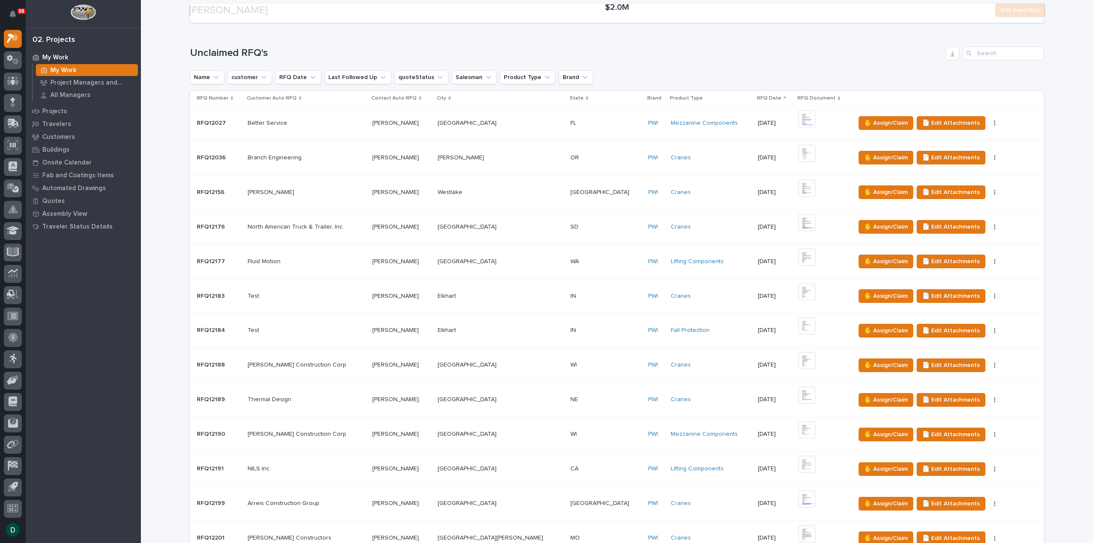
click at [336, 398] on p at bounding box center [307, 399] width 118 height 7
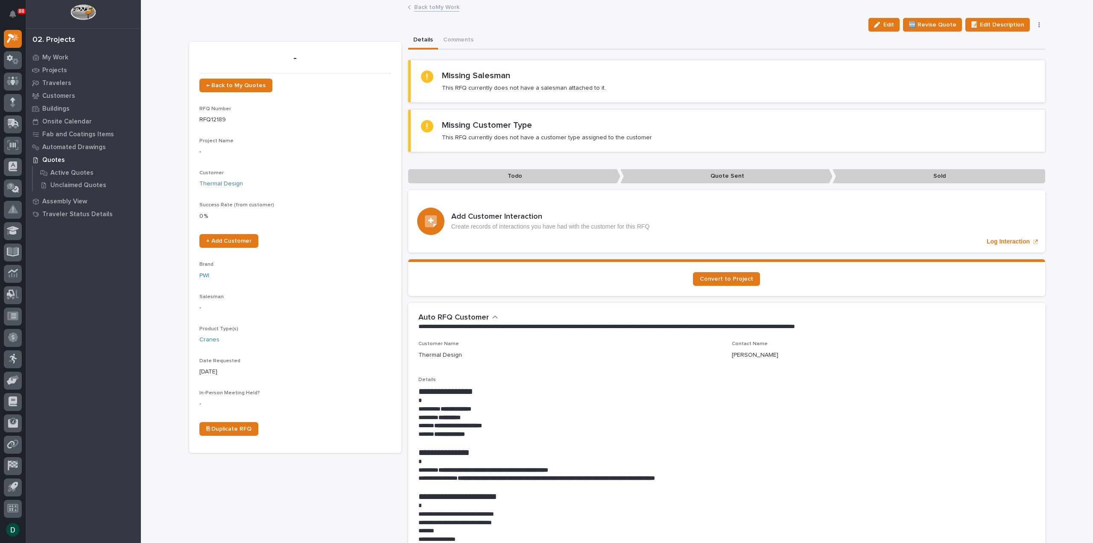
click at [437, 6] on link "Back to My Work" at bounding box center [436, 7] width 45 height 10
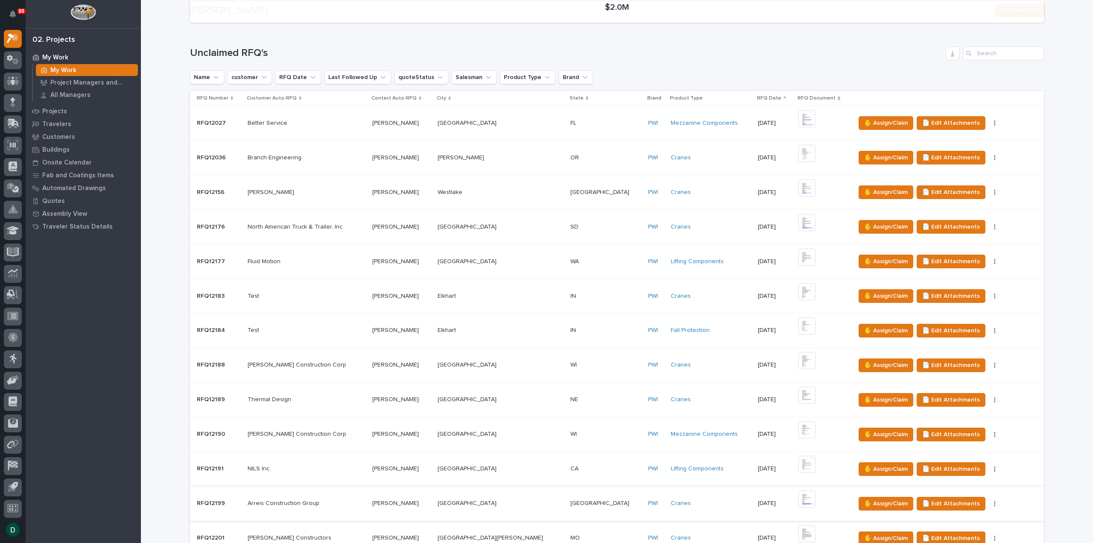
scroll to position [214, 0]
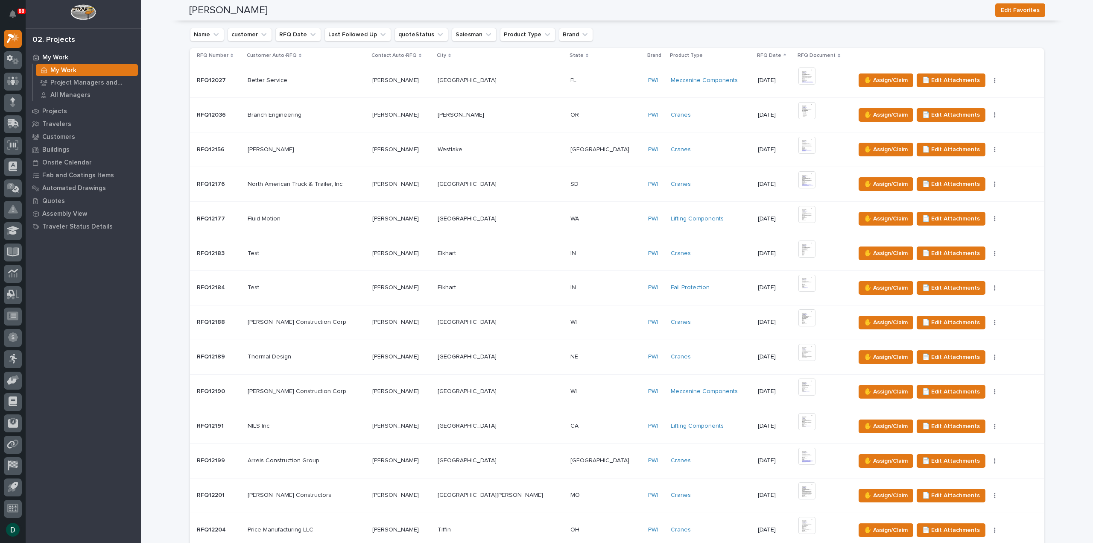
click at [351, 388] on p at bounding box center [307, 391] width 118 height 7
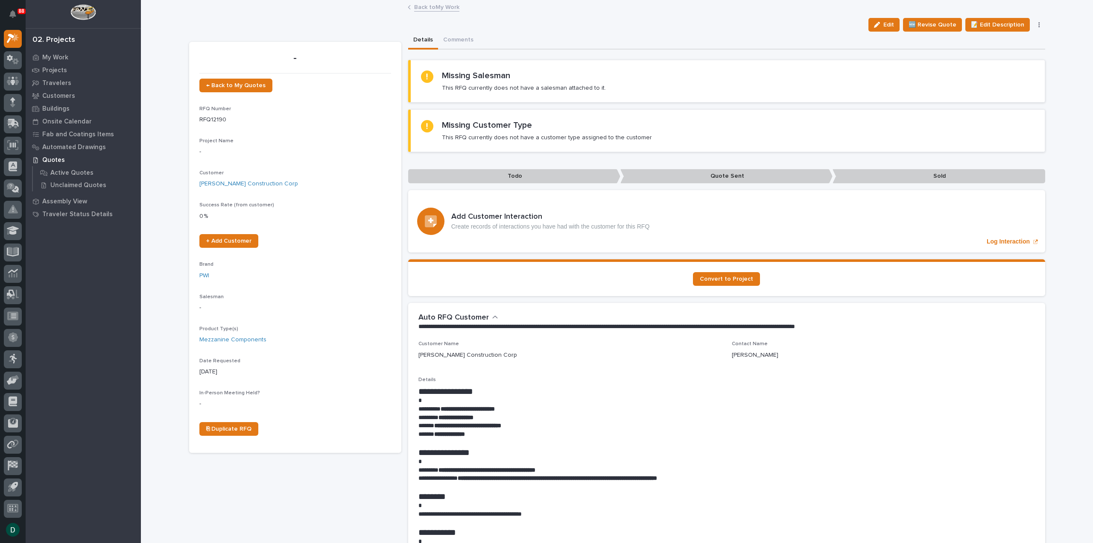
click at [426, 6] on link "Back to My Work" at bounding box center [436, 7] width 45 height 10
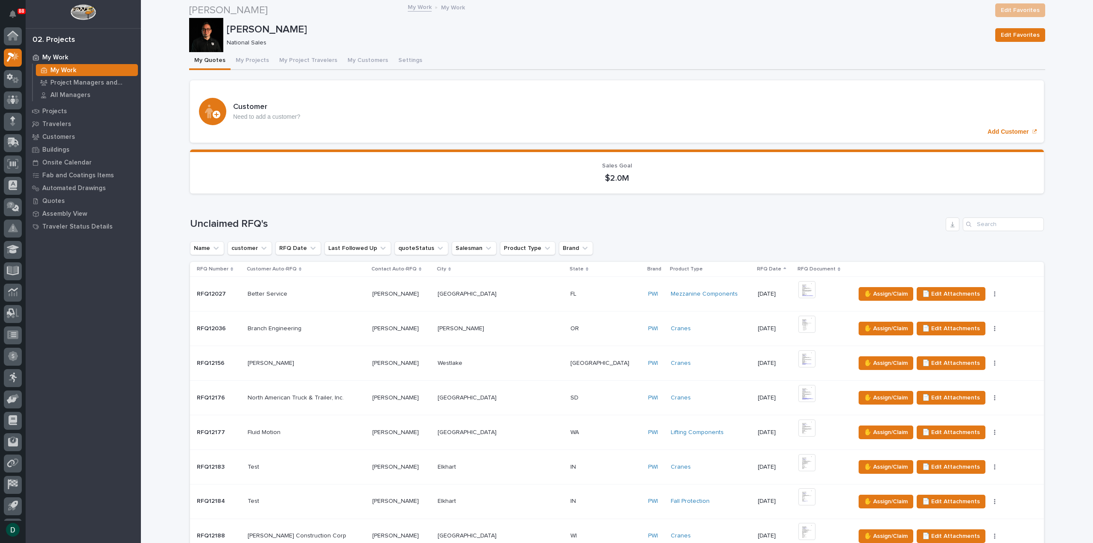
scroll to position [299, 0]
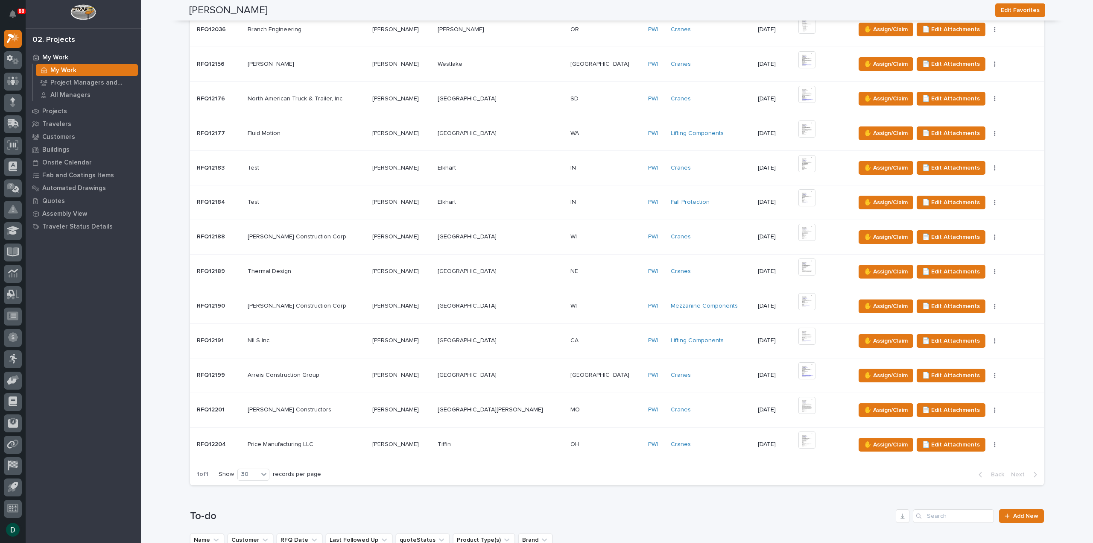
click at [348, 374] on p at bounding box center [307, 375] width 118 height 7
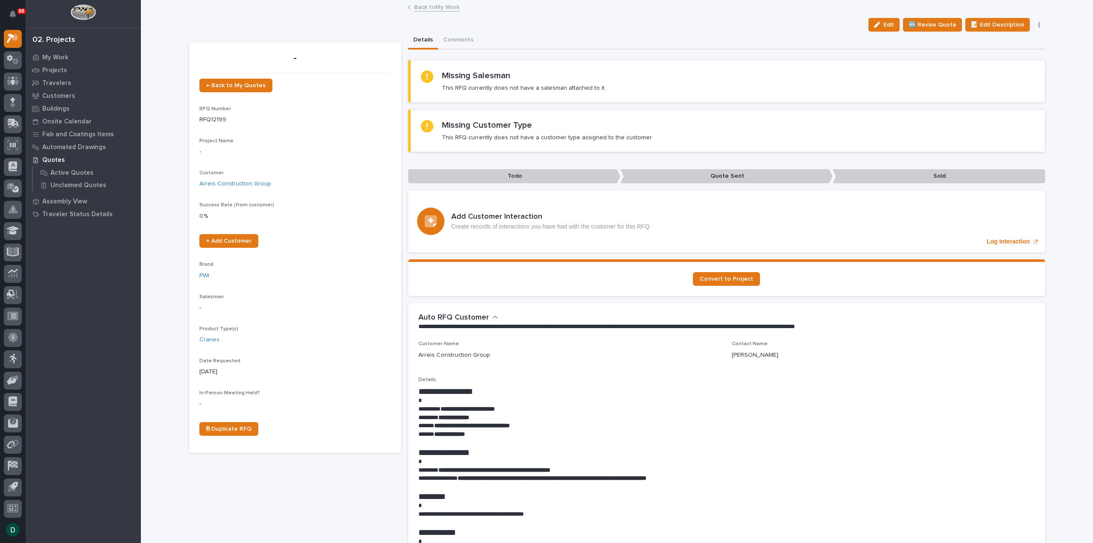
click at [447, 8] on link "Back to My Work" at bounding box center [436, 7] width 45 height 10
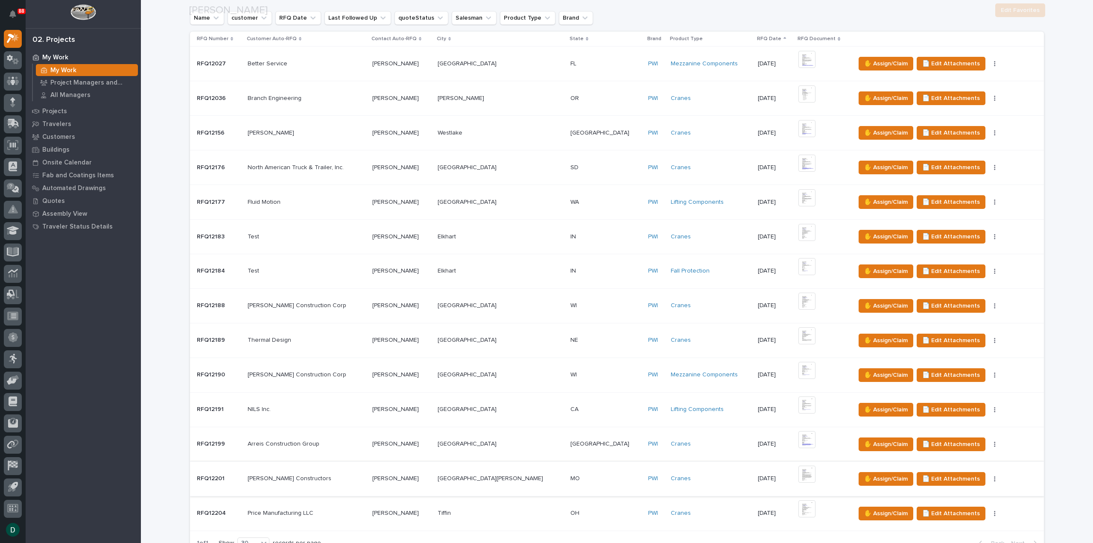
scroll to position [299, 0]
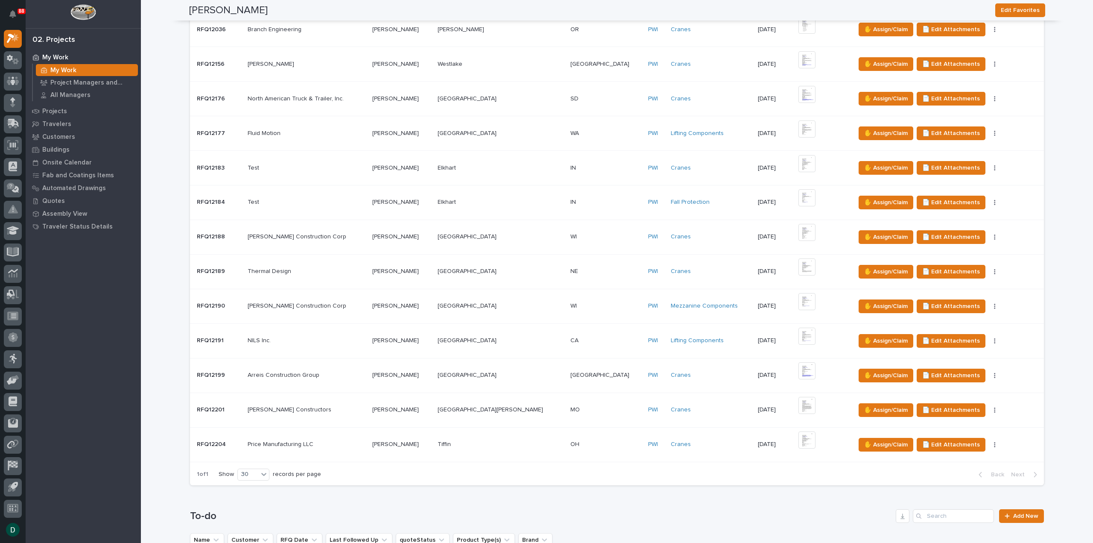
click at [348, 409] on p at bounding box center [307, 409] width 118 height 7
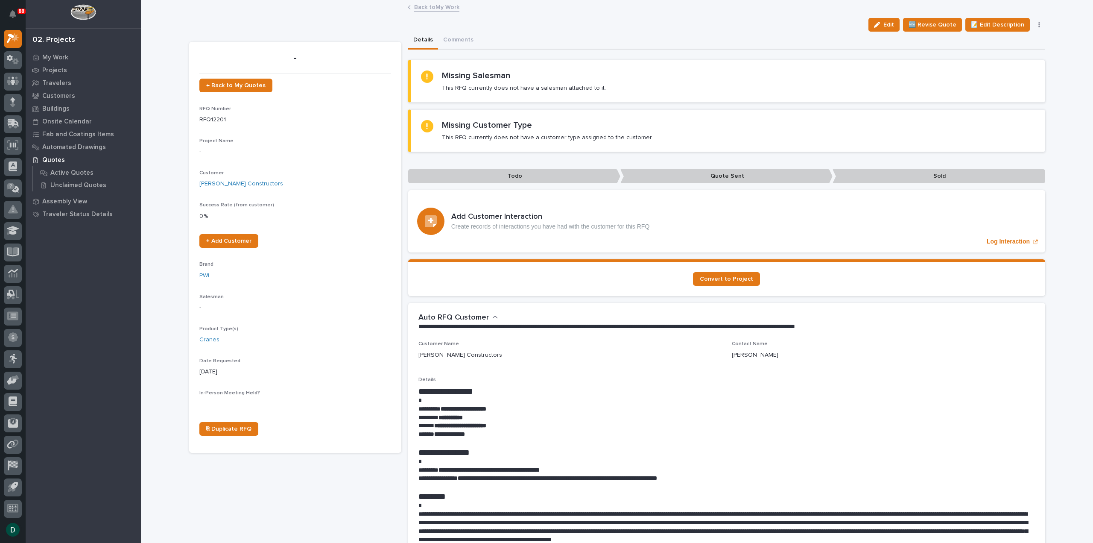
click at [448, 8] on link "Back to My Work" at bounding box center [436, 7] width 45 height 10
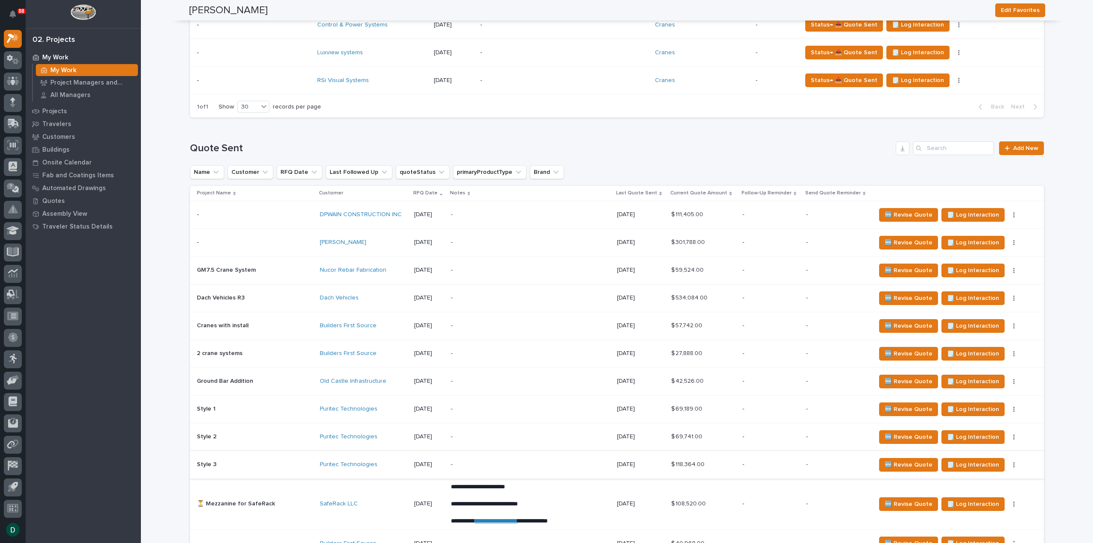
scroll to position [726, 0]
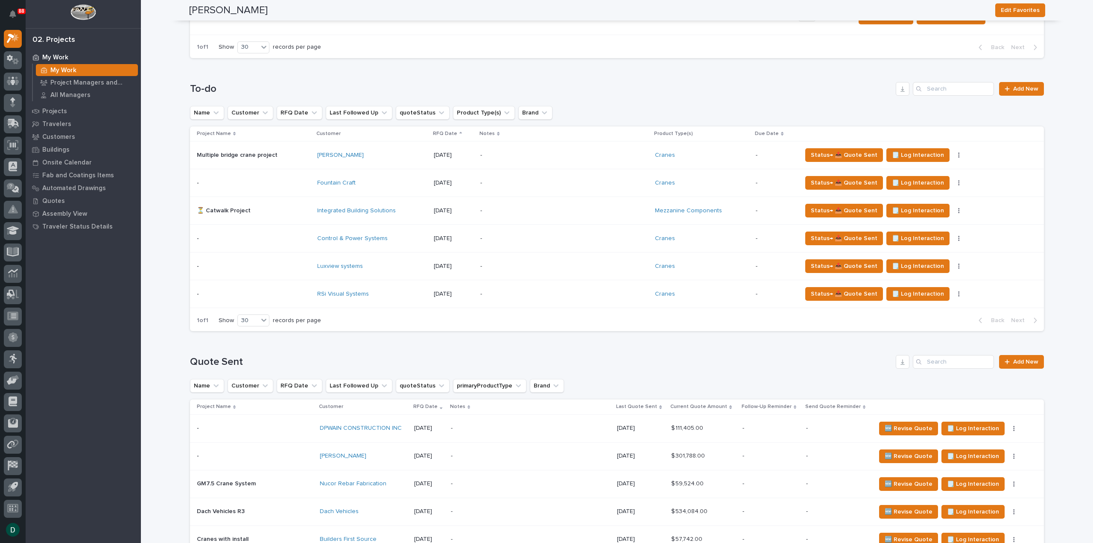
click at [301, 263] on p at bounding box center [254, 266] width 114 height 7
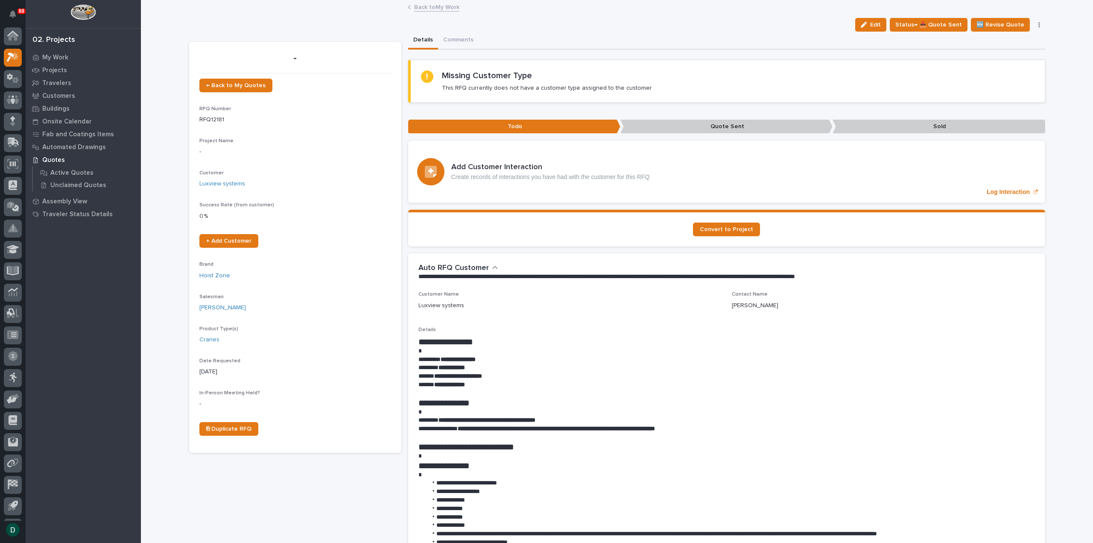
scroll to position [19, 0]
drag, startPoint x: 500, startPoint y: 375, endPoint x: 433, endPoint y: 379, distance: 68.0
click at [433, 379] on p "**********" at bounding box center [727, 376] width 617 height 9
copy strong "**********"
click at [615, 394] on p at bounding box center [727, 393] width 617 height 9
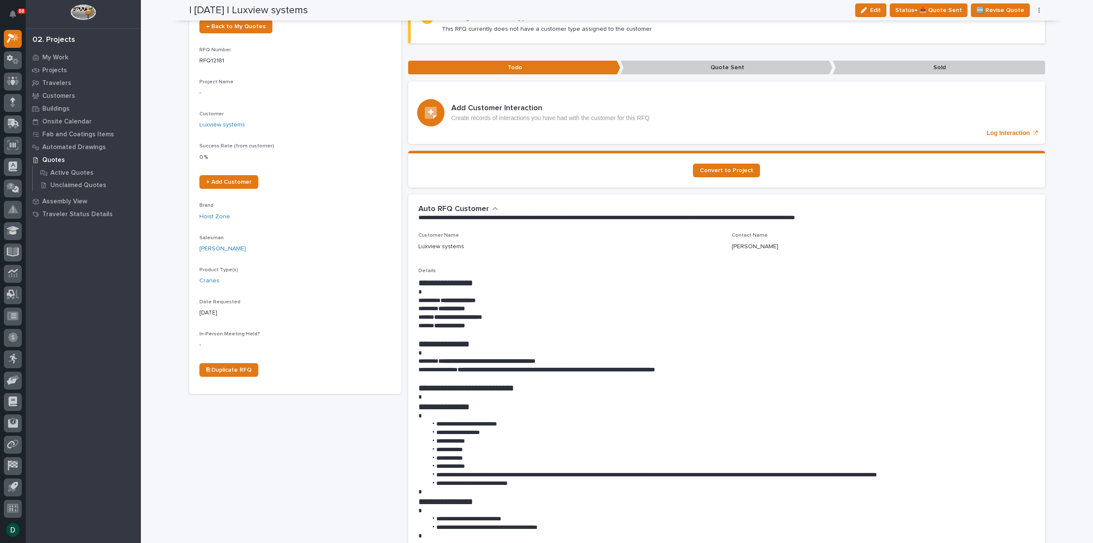
scroll to position [0, 0]
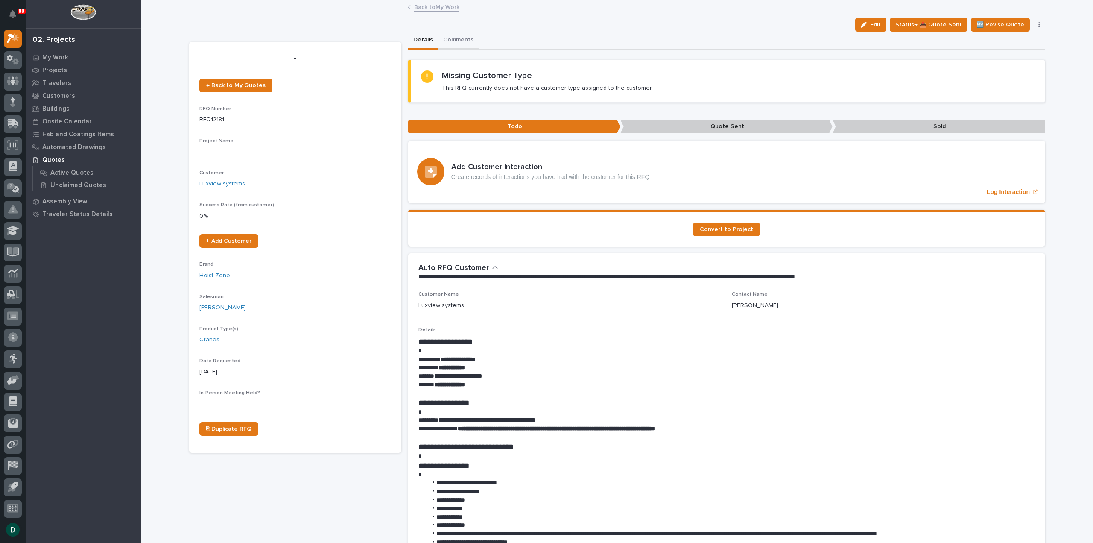
click at [450, 43] on button "Comments" at bounding box center [458, 41] width 41 height 18
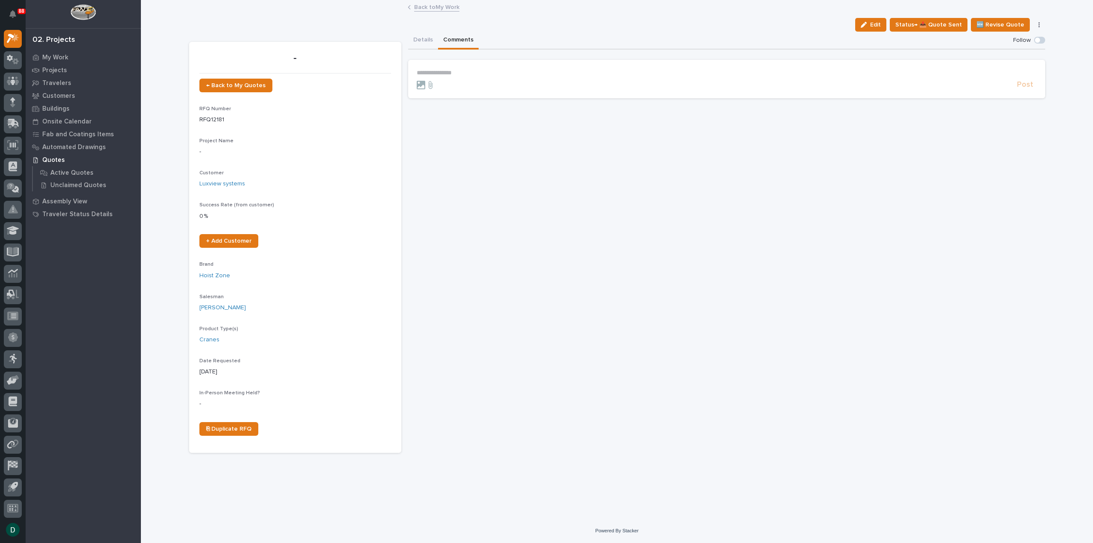
click at [494, 72] on p "**********" at bounding box center [727, 72] width 620 height 7
click at [1029, 89] on span "Post" at bounding box center [1025, 87] width 16 height 10
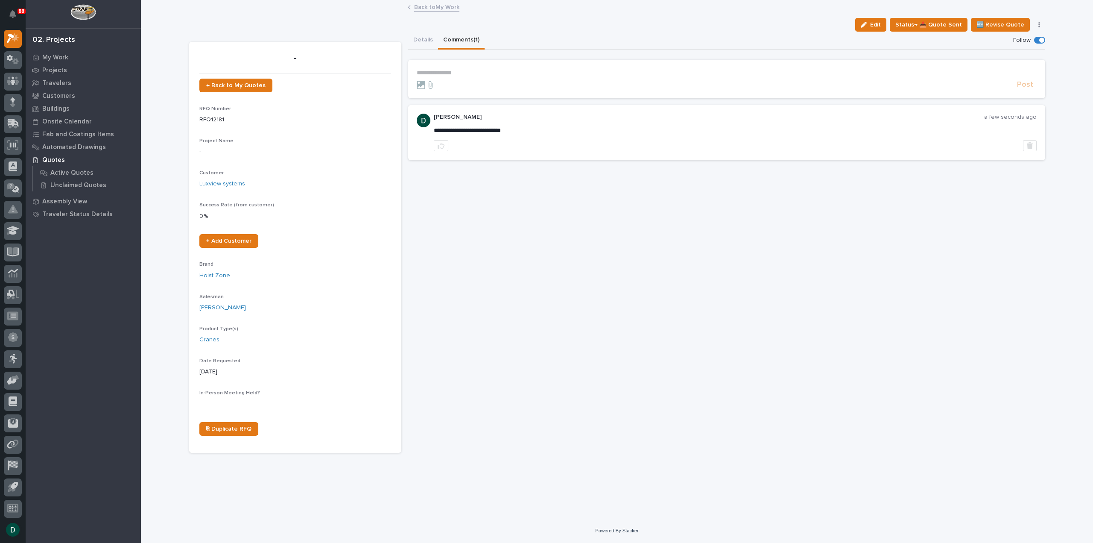
click at [432, 4] on link "Back to My Work" at bounding box center [436, 7] width 45 height 10
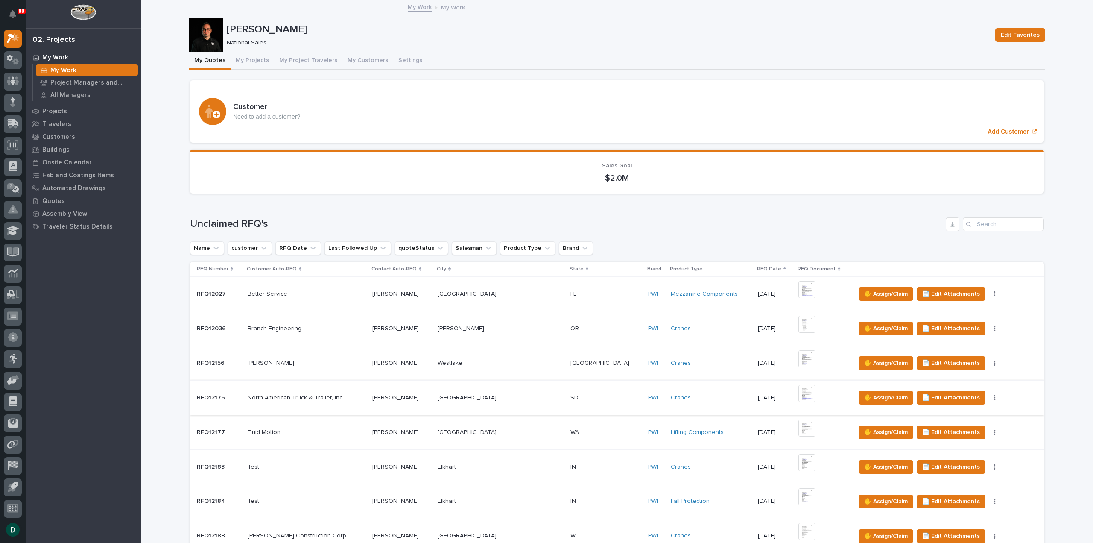
scroll to position [555, 0]
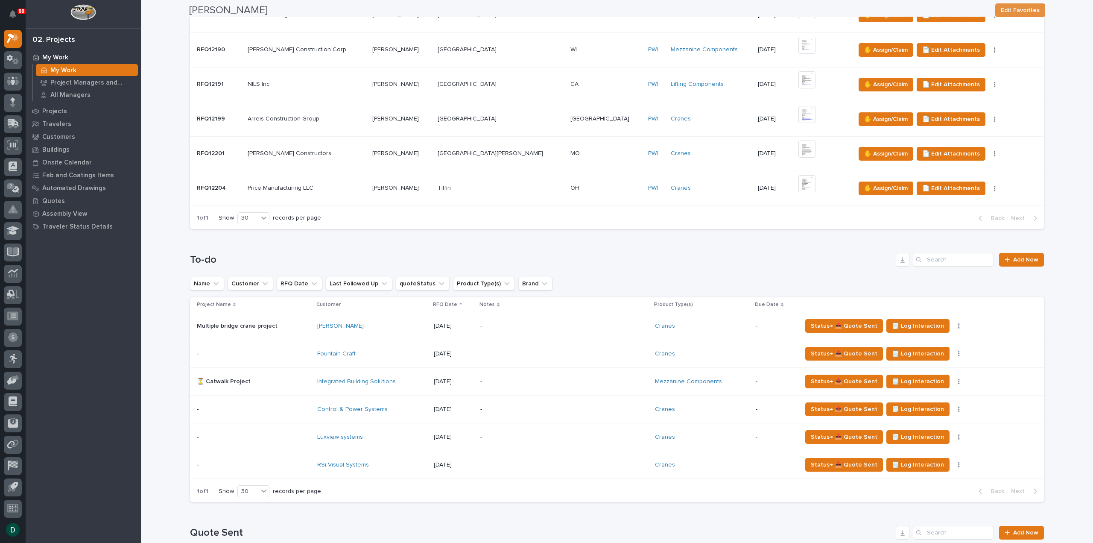
click at [300, 462] on p at bounding box center [254, 464] width 114 height 7
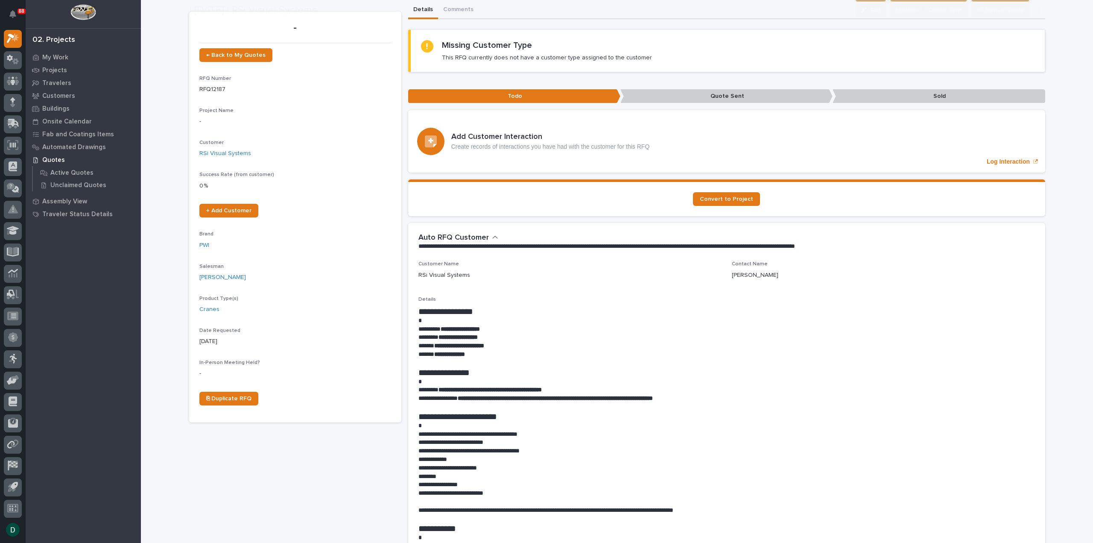
scroll to position [43, 0]
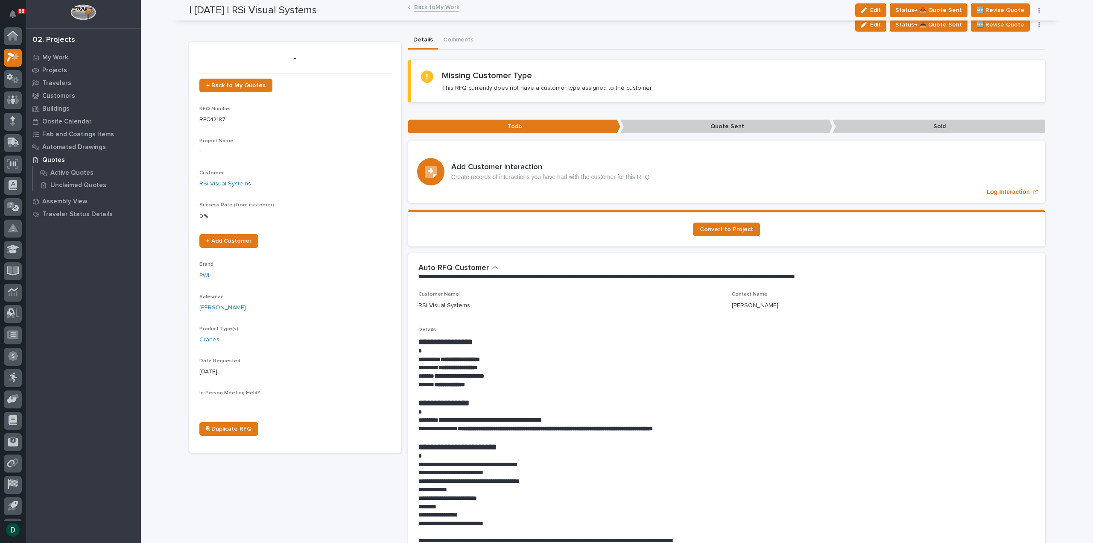
scroll to position [19, 0]
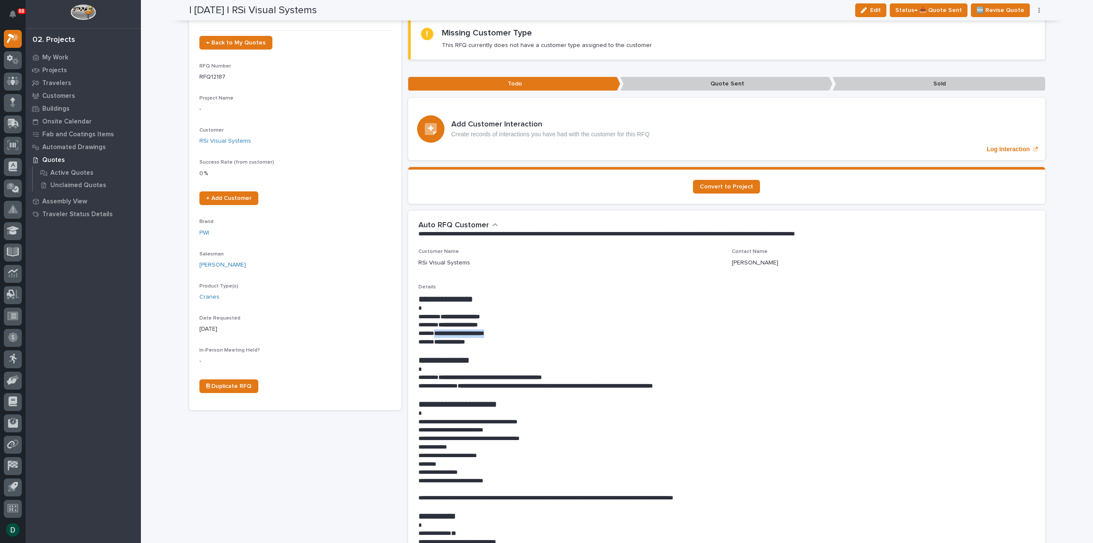
drag, startPoint x: 503, startPoint y: 334, endPoint x: 433, endPoint y: 334, distance: 69.6
click at [433, 334] on p "**********" at bounding box center [727, 333] width 617 height 9
copy strong "**********"
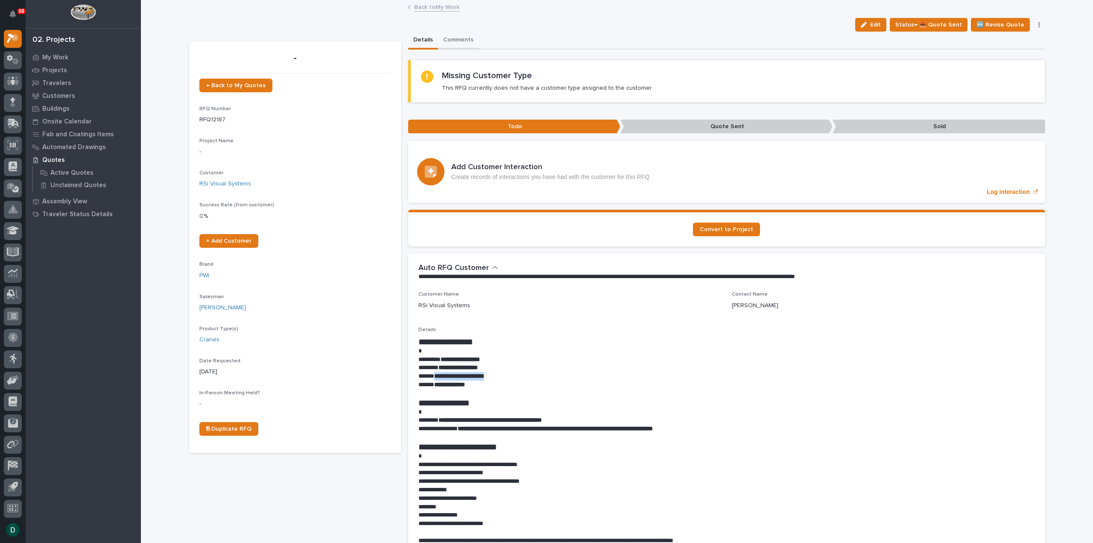
drag, startPoint x: 449, startPoint y: 40, endPoint x: 492, endPoint y: 61, distance: 47.2
click at [449, 40] on button "Comments" at bounding box center [458, 41] width 41 height 18
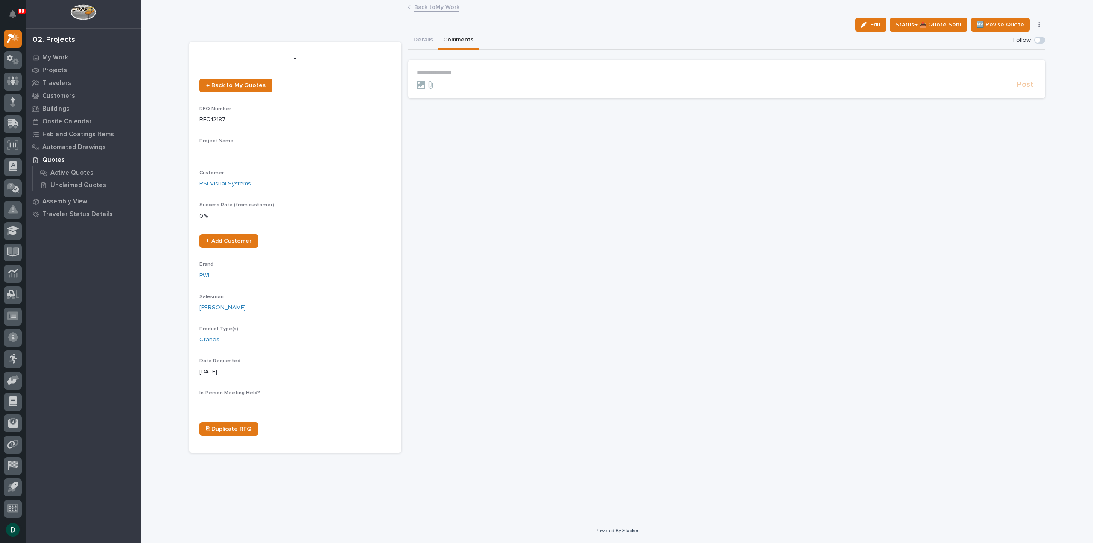
click at [483, 72] on p "**********" at bounding box center [727, 72] width 620 height 7
click at [1028, 86] on span "Post" at bounding box center [1025, 87] width 16 height 10
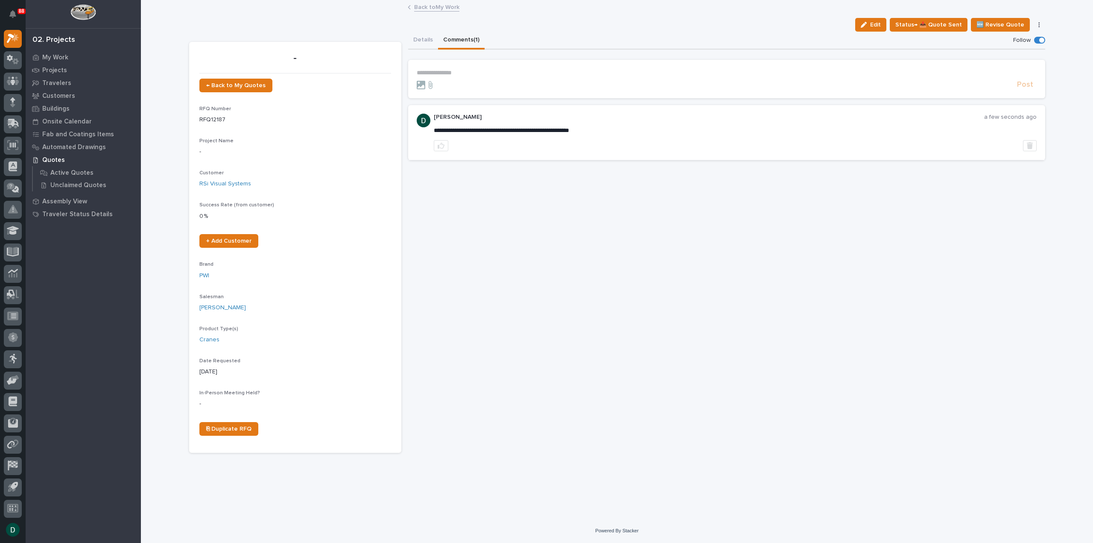
click at [428, 8] on link "Back to My Work" at bounding box center [436, 7] width 45 height 10
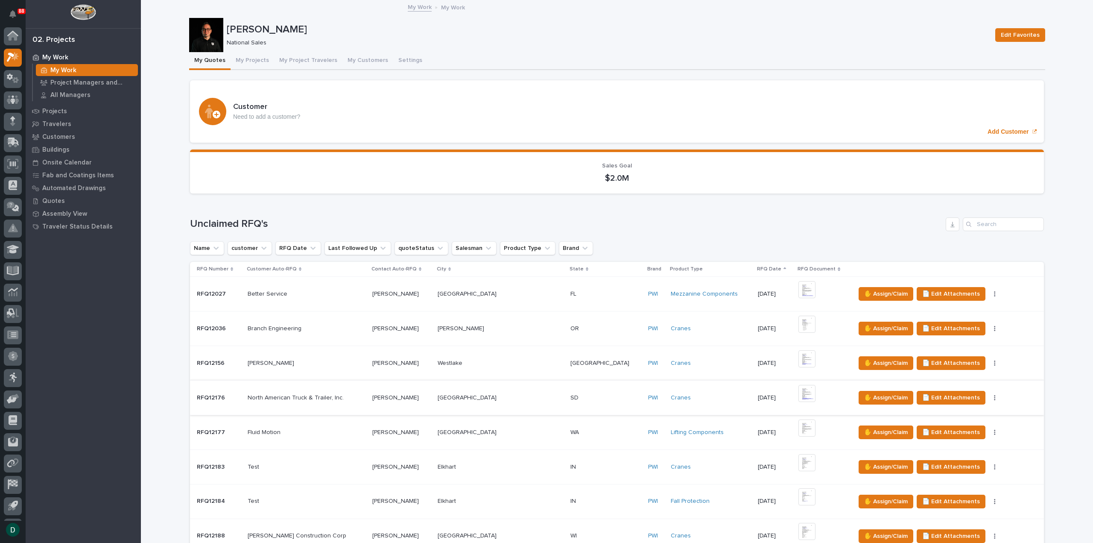
scroll to position [19, 0]
click at [352, 290] on p at bounding box center [307, 293] width 118 height 7
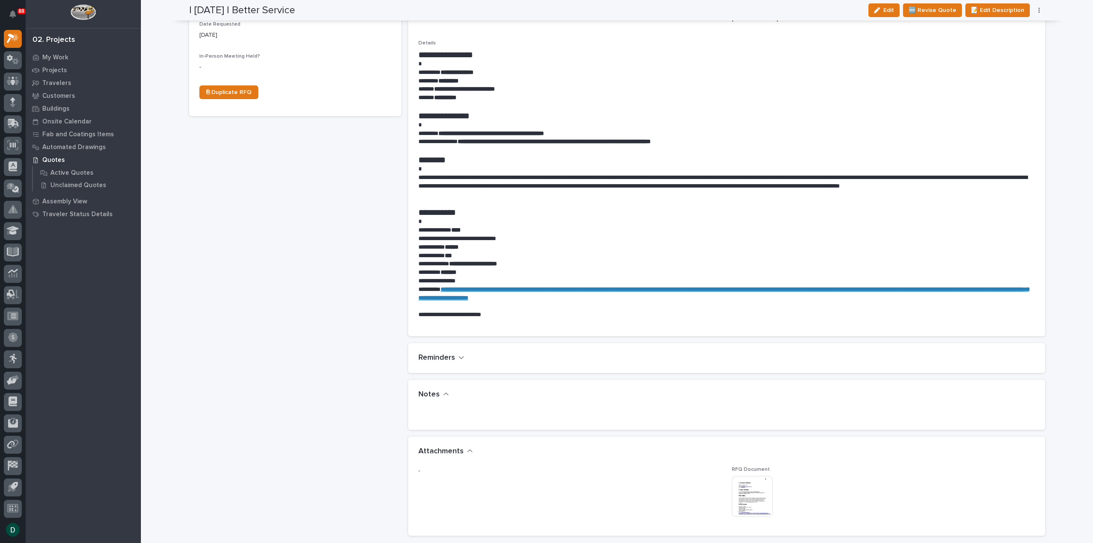
scroll to position [214, 0]
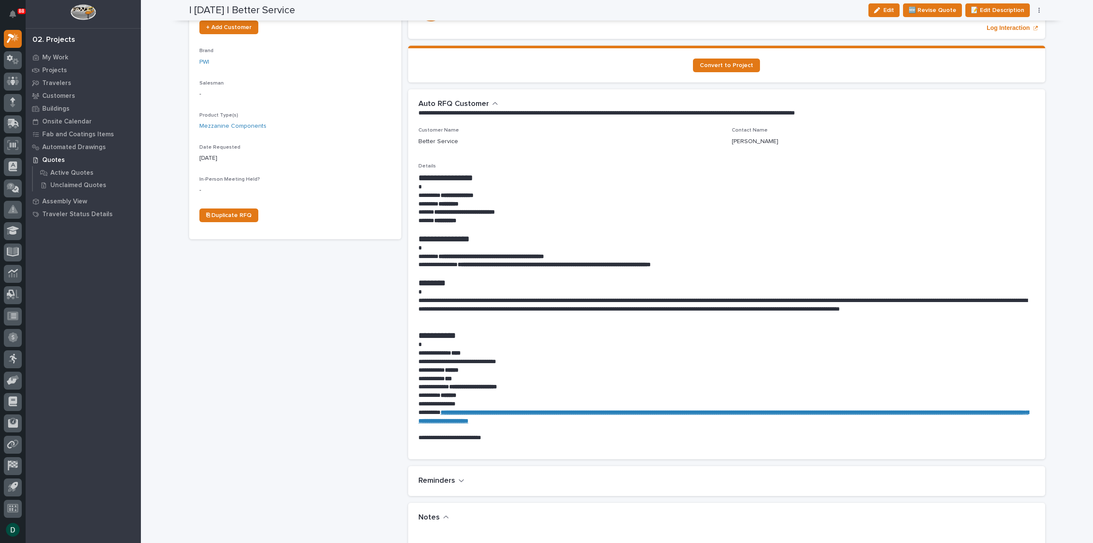
click at [647, 334] on h1 "**********" at bounding box center [727, 335] width 617 height 10
click at [841, 350] on p "**********" at bounding box center [727, 353] width 617 height 9
click at [937, 340] on p at bounding box center [727, 344] width 617 height 9
click at [728, 342] on p at bounding box center [727, 344] width 617 height 9
click at [522, 345] on p at bounding box center [727, 344] width 617 height 9
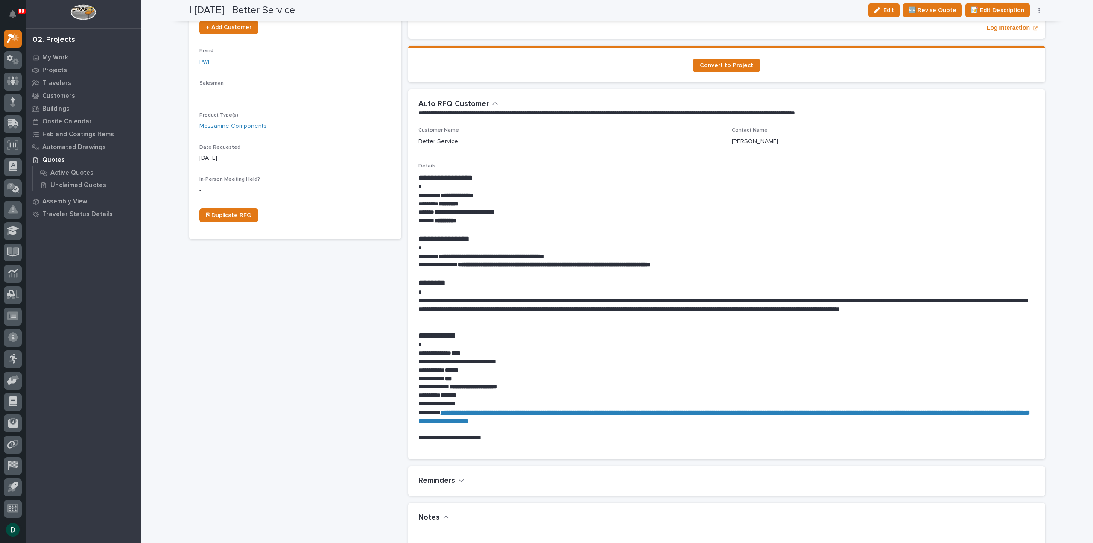
click at [597, 340] on p at bounding box center [727, 344] width 617 height 9
click at [530, 325] on p at bounding box center [727, 326] width 617 height 9
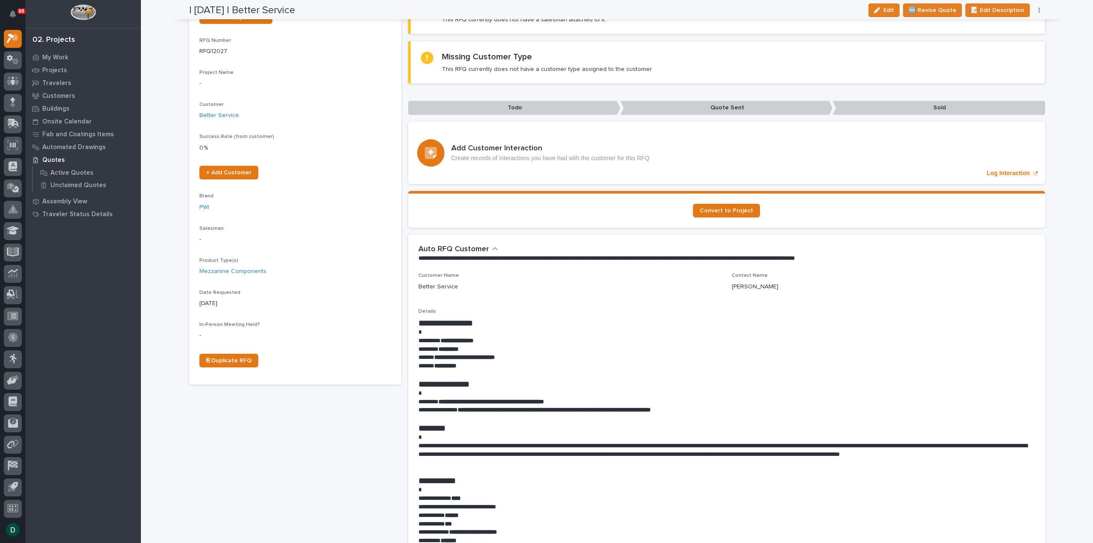
scroll to position [0, 0]
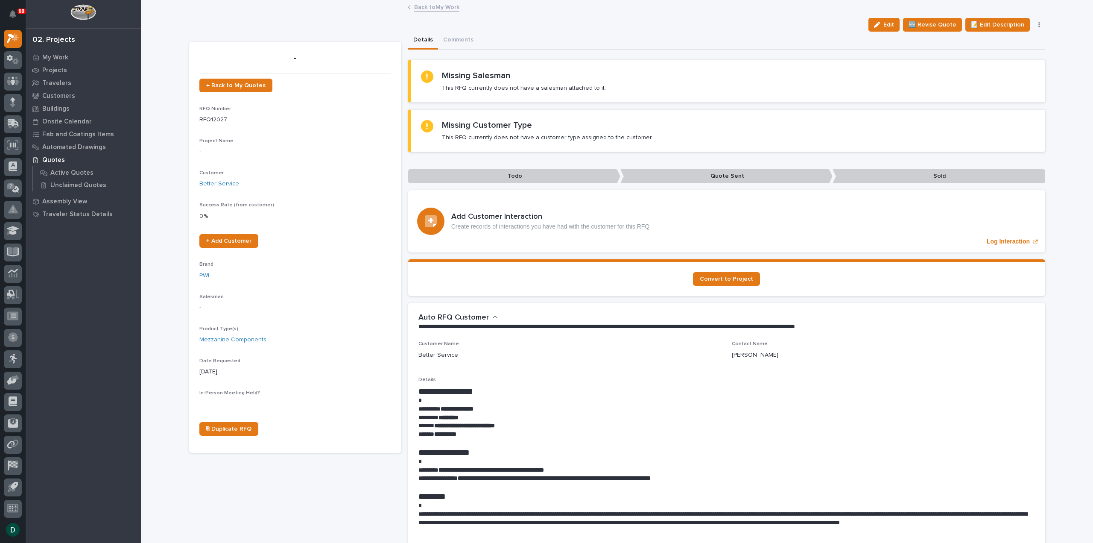
click at [1033, 24] on button "button" at bounding box center [1039, 25] width 12 height 6
click at [1009, 70] on span "✋ Assign/Claim" at bounding box center [993, 69] width 44 height 10
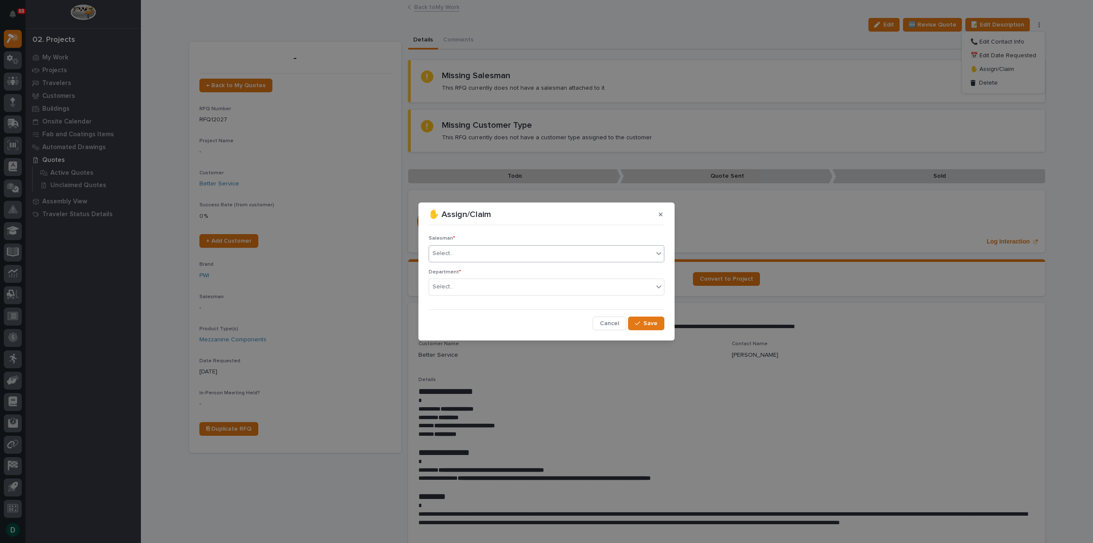
click at [462, 257] on div "Select..." at bounding box center [541, 253] width 224 height 14
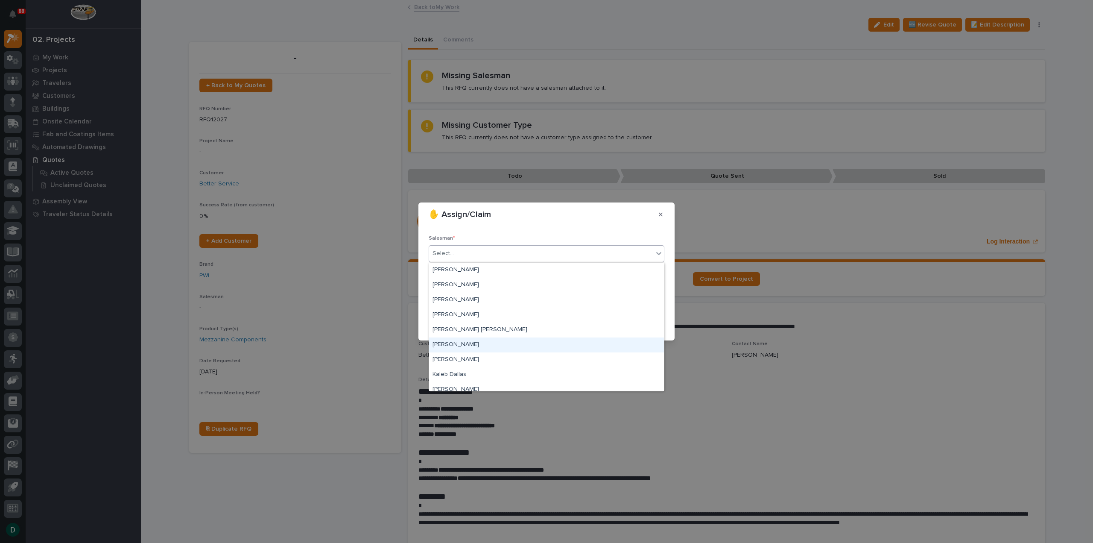
click at [465, 343] on div "[PERSON_NAME]" at bounding box center [546, 344] width 235 height 15
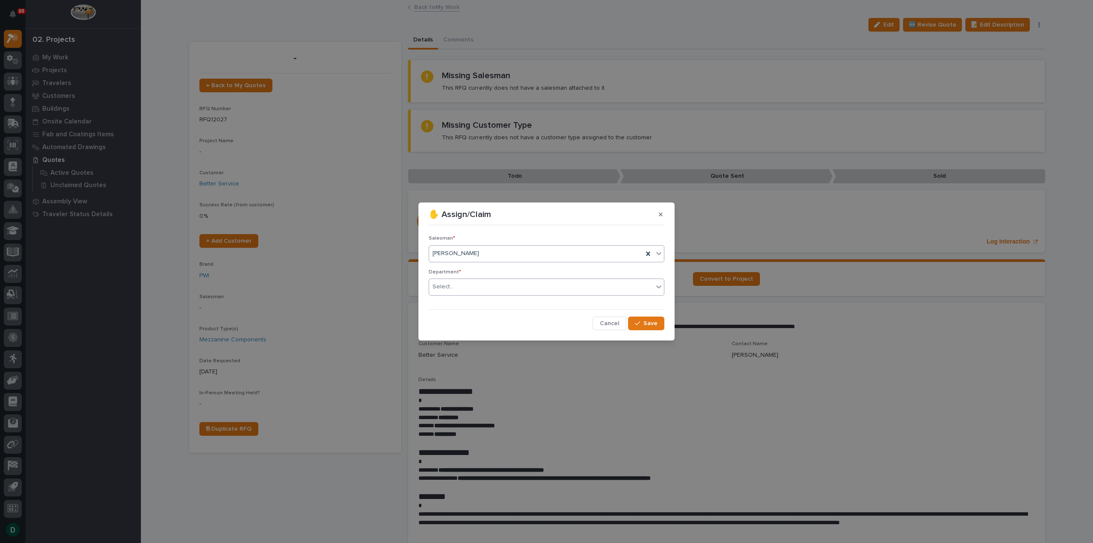
click at [467, 293] on div "Select..." at bounding box center [541, 287] width 224 height 14
click at [487, 305] on div "National Sales" at bounding box center [546, 303] width 235 height 15
click at [673, 322] on section "✋ Assign/Claim Salesman * Derek Lenhart Department * option National Sales, sel…" at bounding box center [547, 271] width 256 height 138
click at [653, 325] on span "Save" at bounding box center [651, 323] width 14 height 8
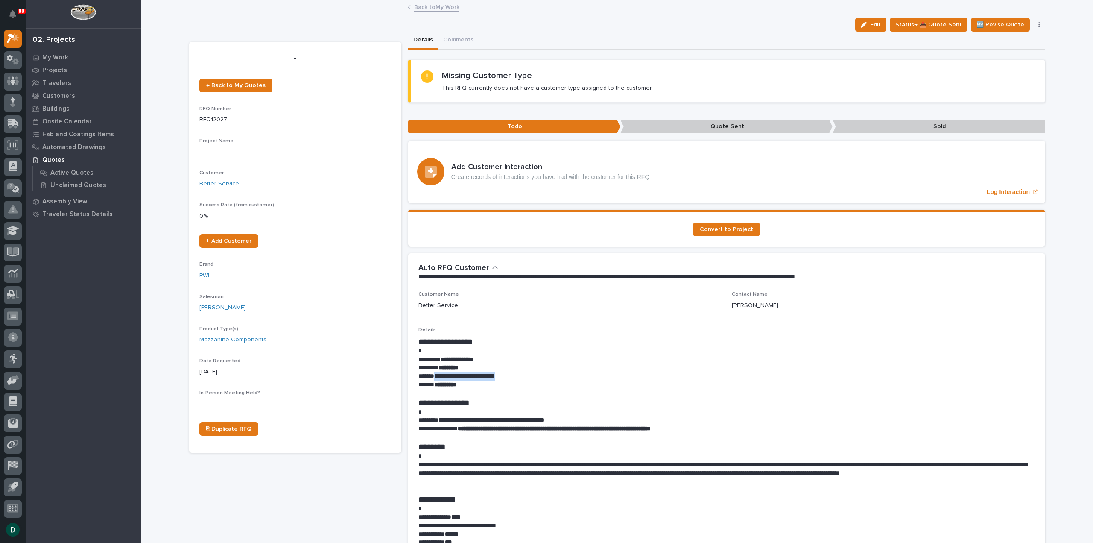
drag, startPoint x: 451, startPoint y: 373, endPoint x: 432, endPoint y: 374, distance: 19.7
click at [432, 374] on p "**********" at bounding box center [727, 376] width 617 height 9
copy strong "**********"
click at [431, 9] on link "Back to My Work" at bounding box center [436, 7] width 45 height 10
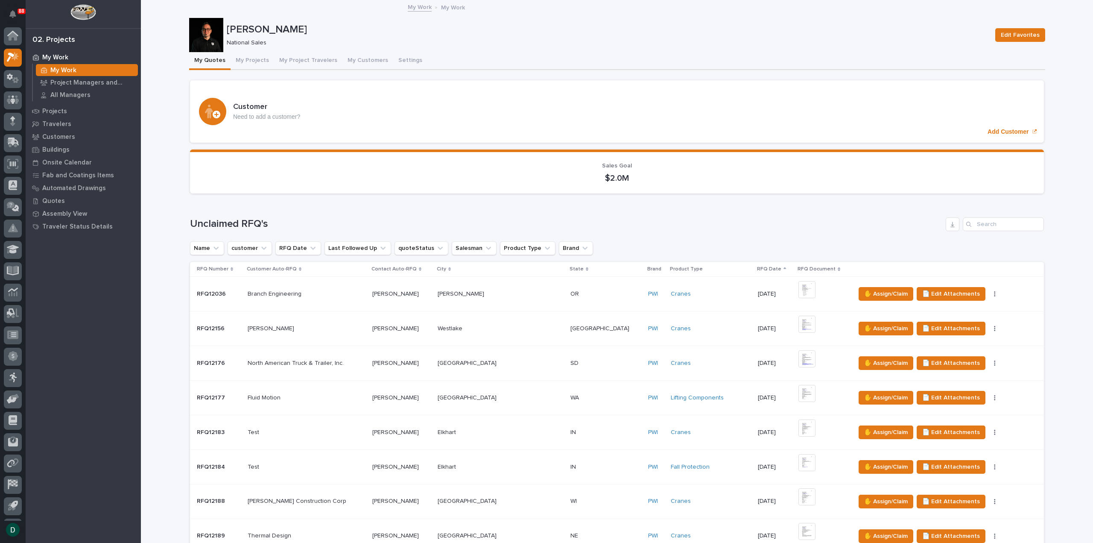
scroll to position [19, 0]
